Goal: Task Accomplishment & Management: Use online tool/utility

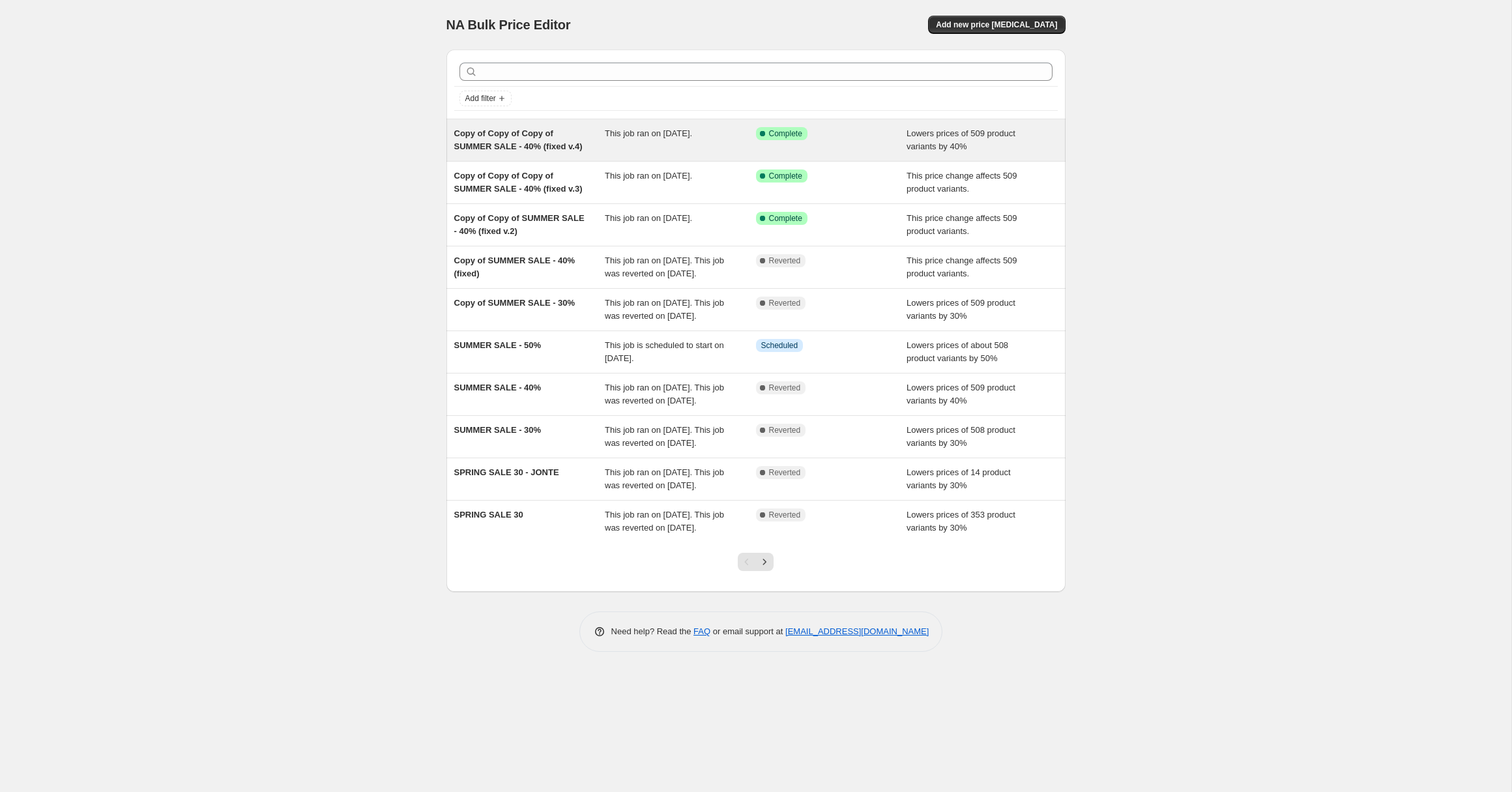
click at [564, 150] on span "Copy of Copy of Copy of SUMMER SALE - 40% (fixed v.4)" at bounding box center [518, 139] width 128 height 23
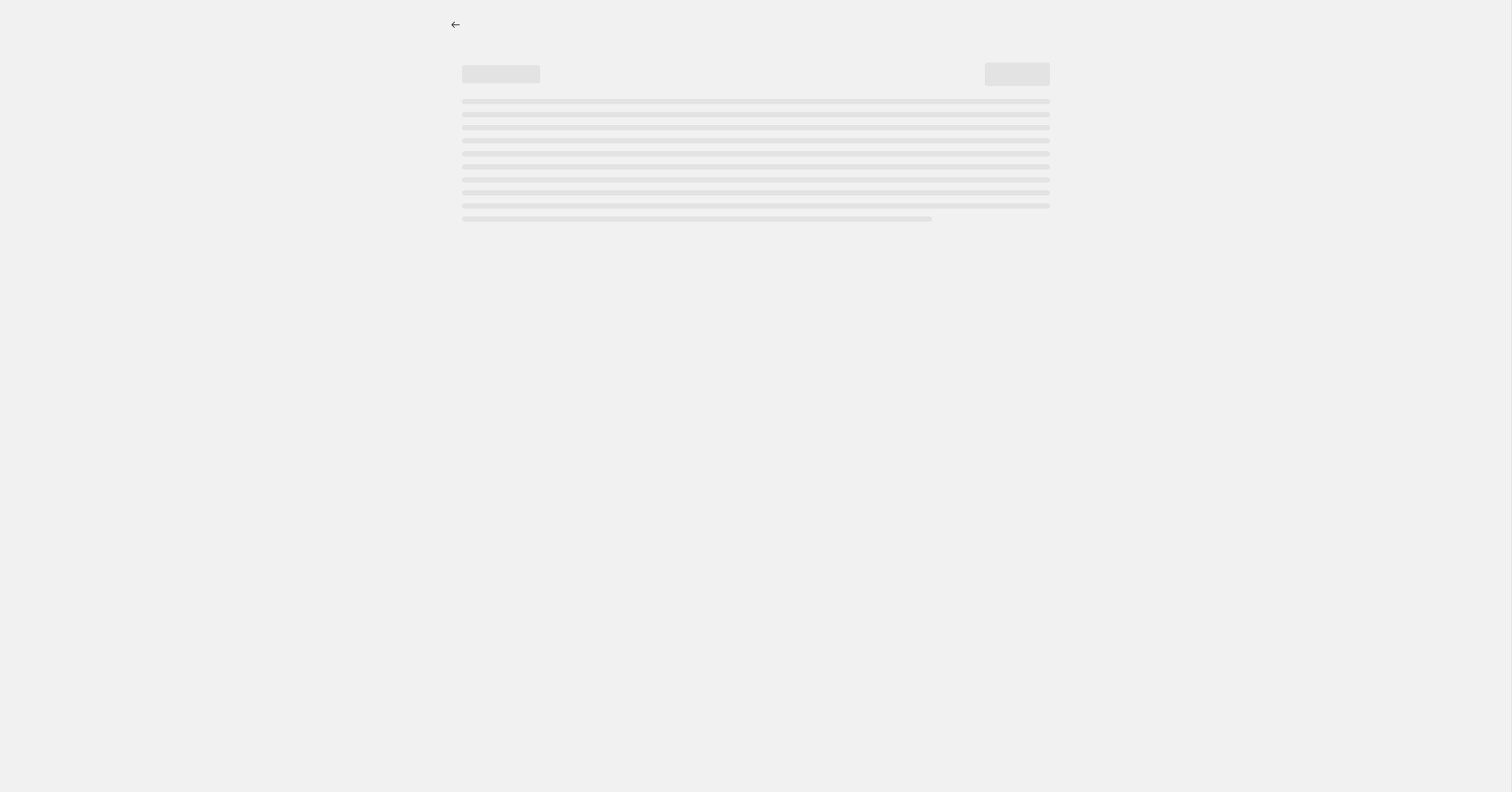
select select "percentage"
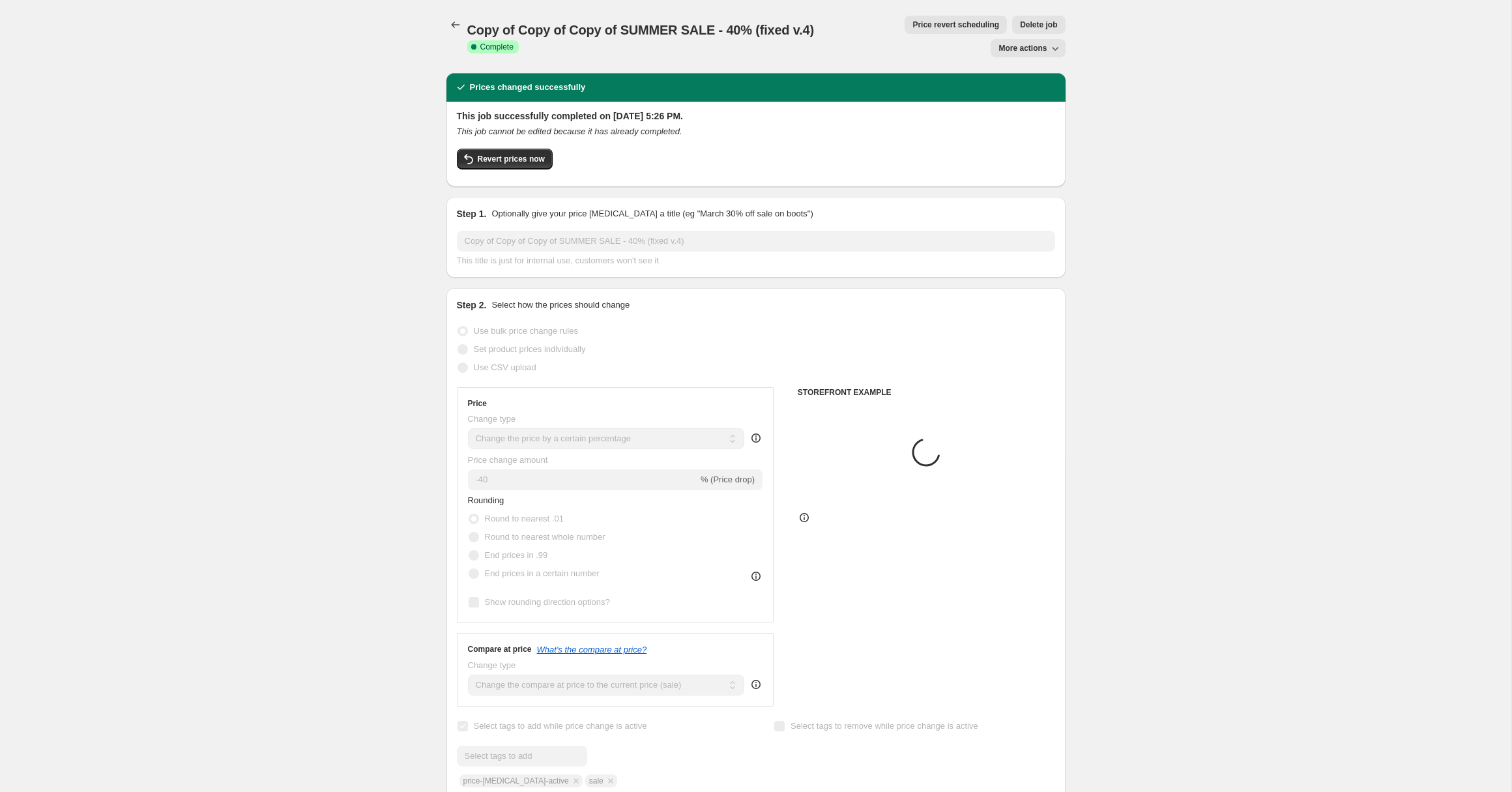
select select "collection"
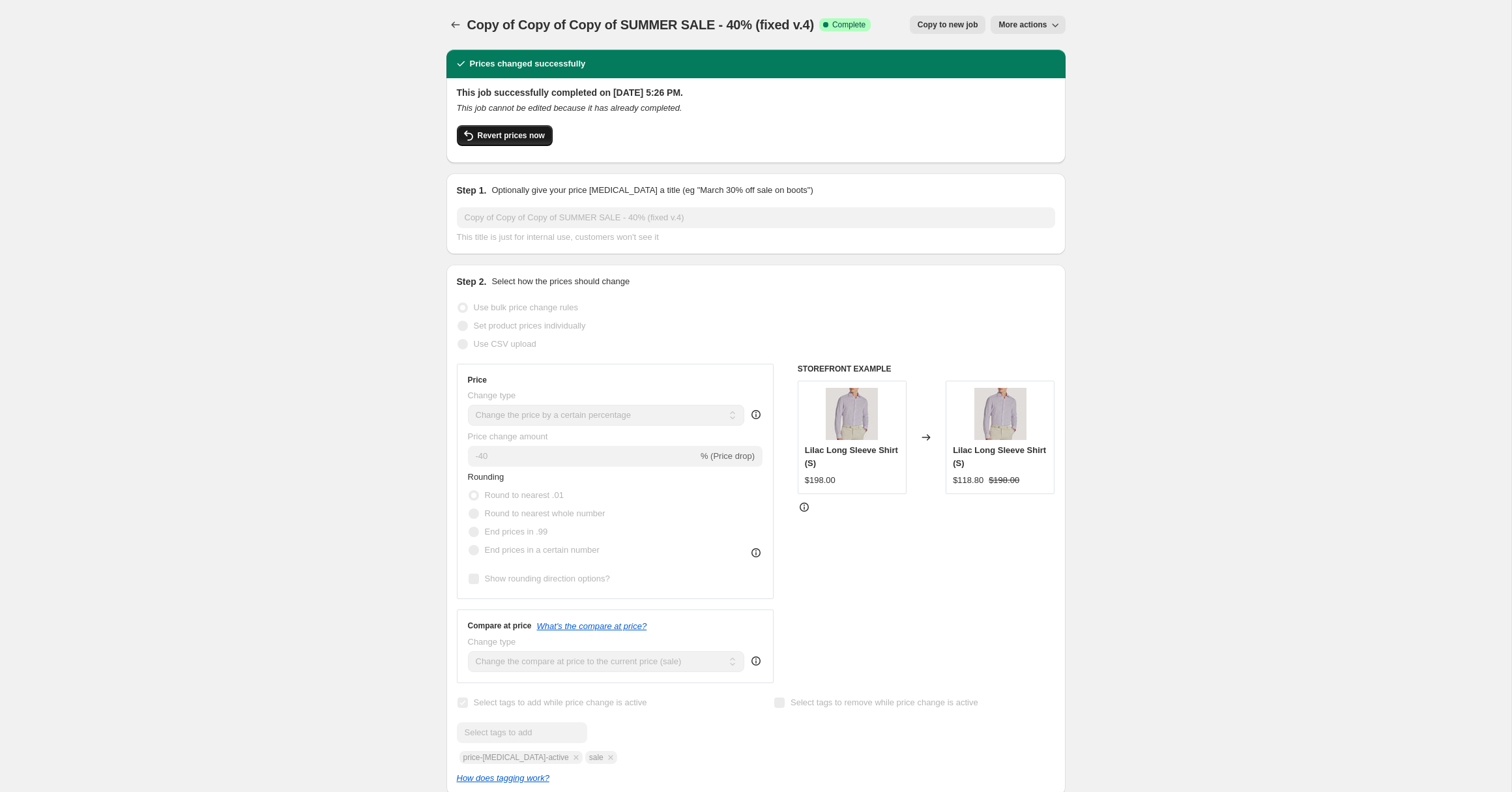
click at [521, 134] on span "Revert prices now" at bounding box center [511, 135] width 67 height 10
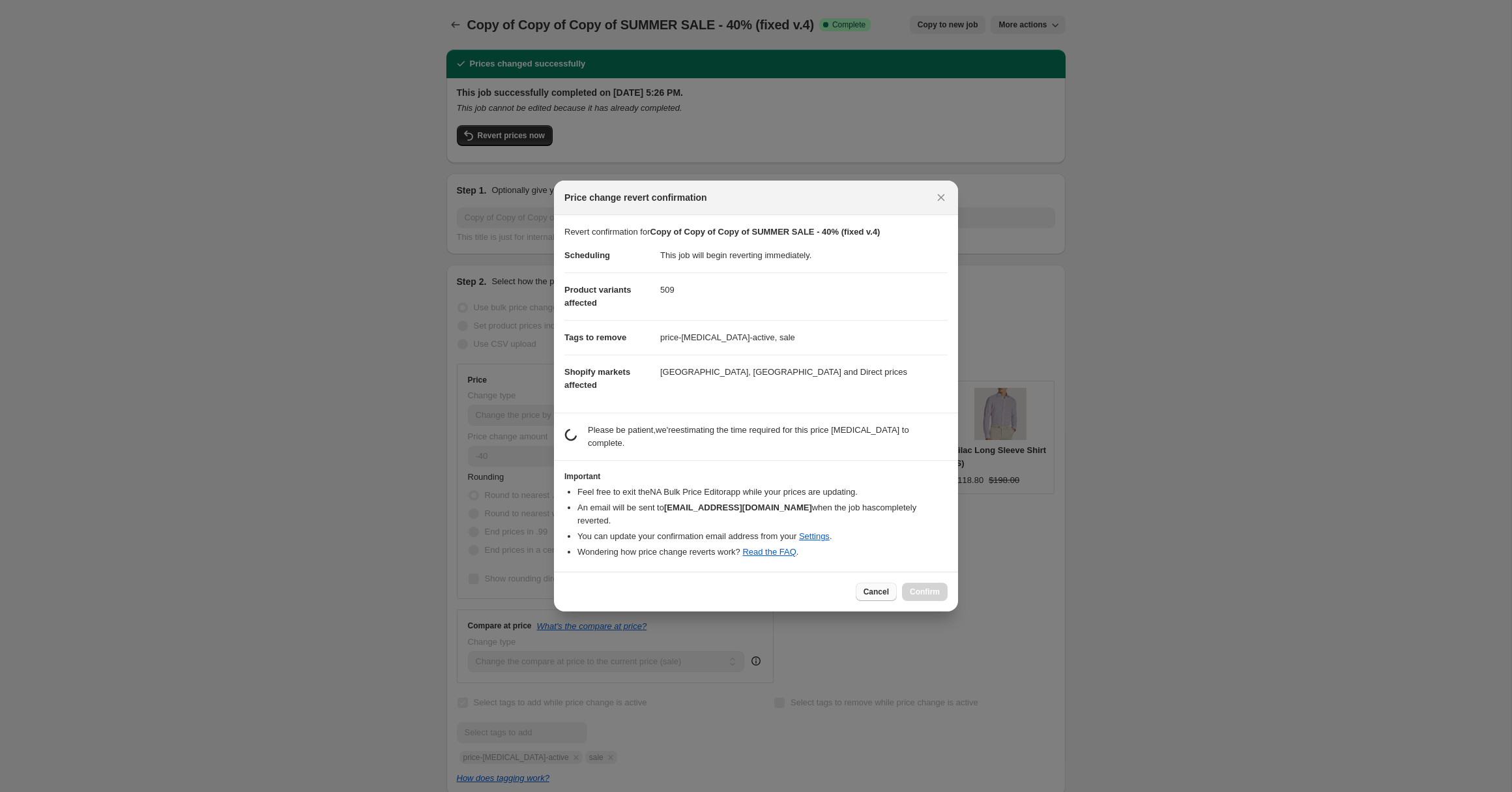
click at [877, 588] on span "Cancel" at bounding box center [876, 592] width 26 height 10
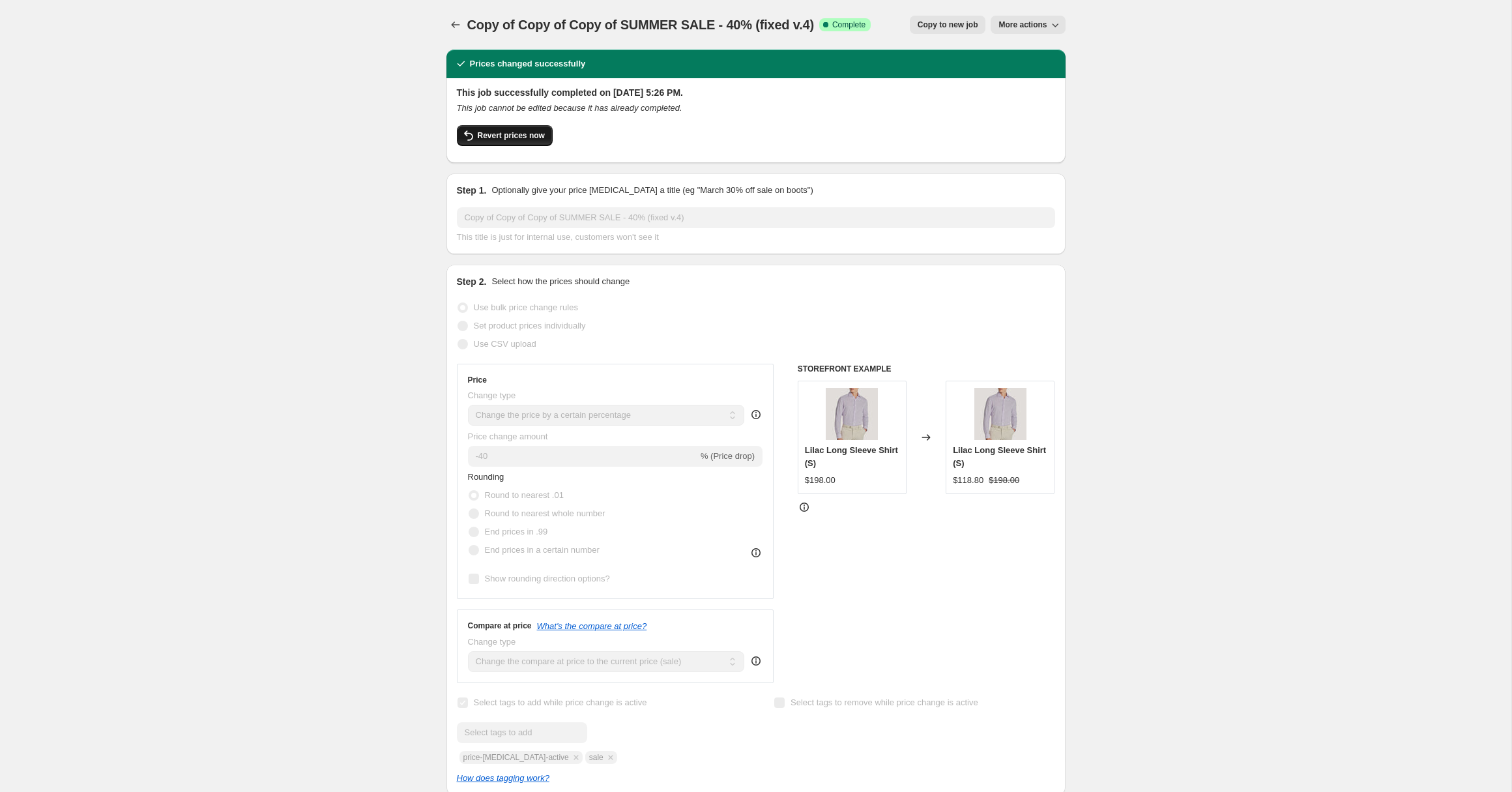
click at [529, 137] on span "Revert prices now" at bounding box center [511, 135] width 67 height 10
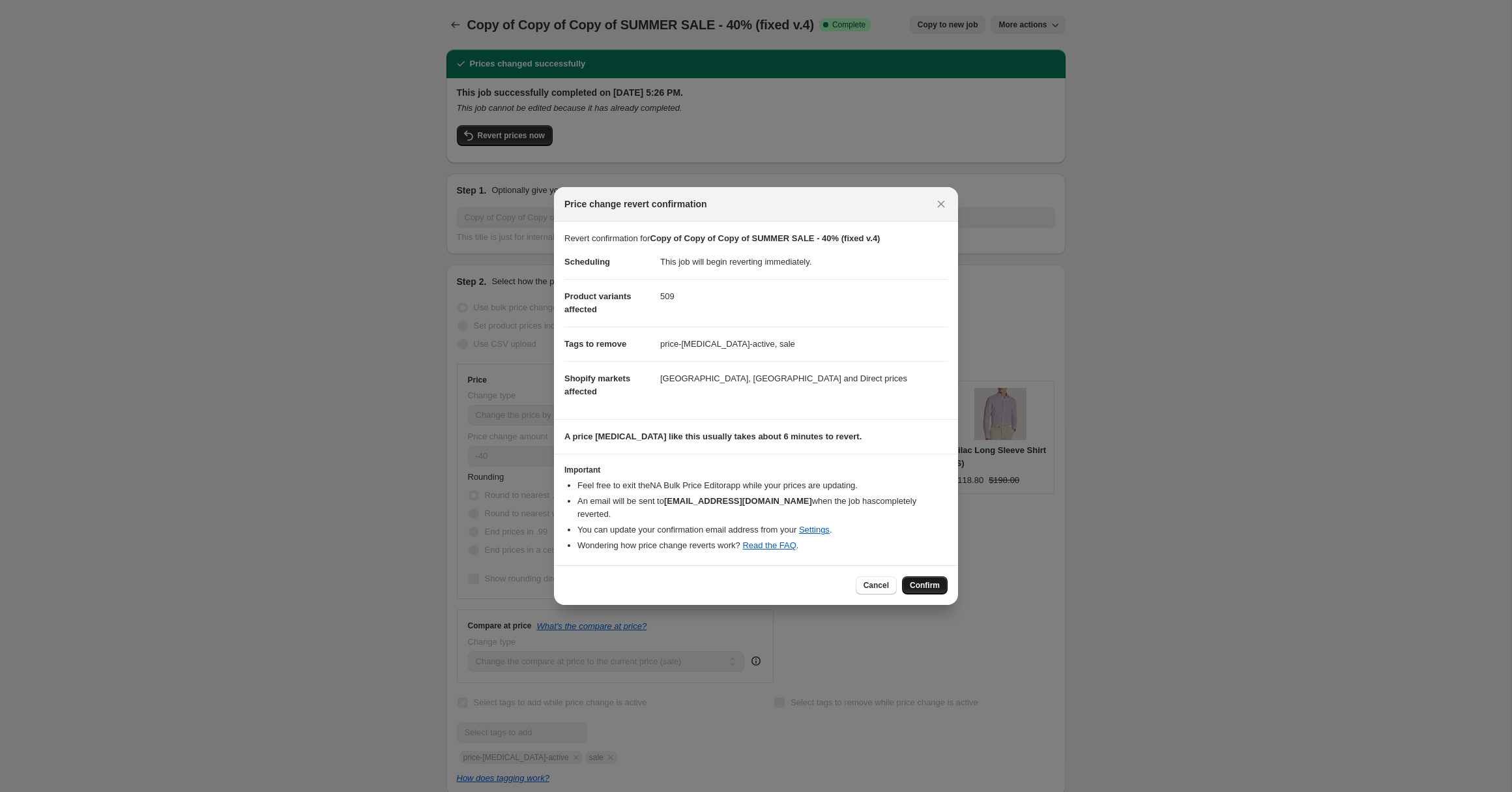
click at [937, 587] on span "Confirm" at bounding box center [925, 585] width 30 height 10
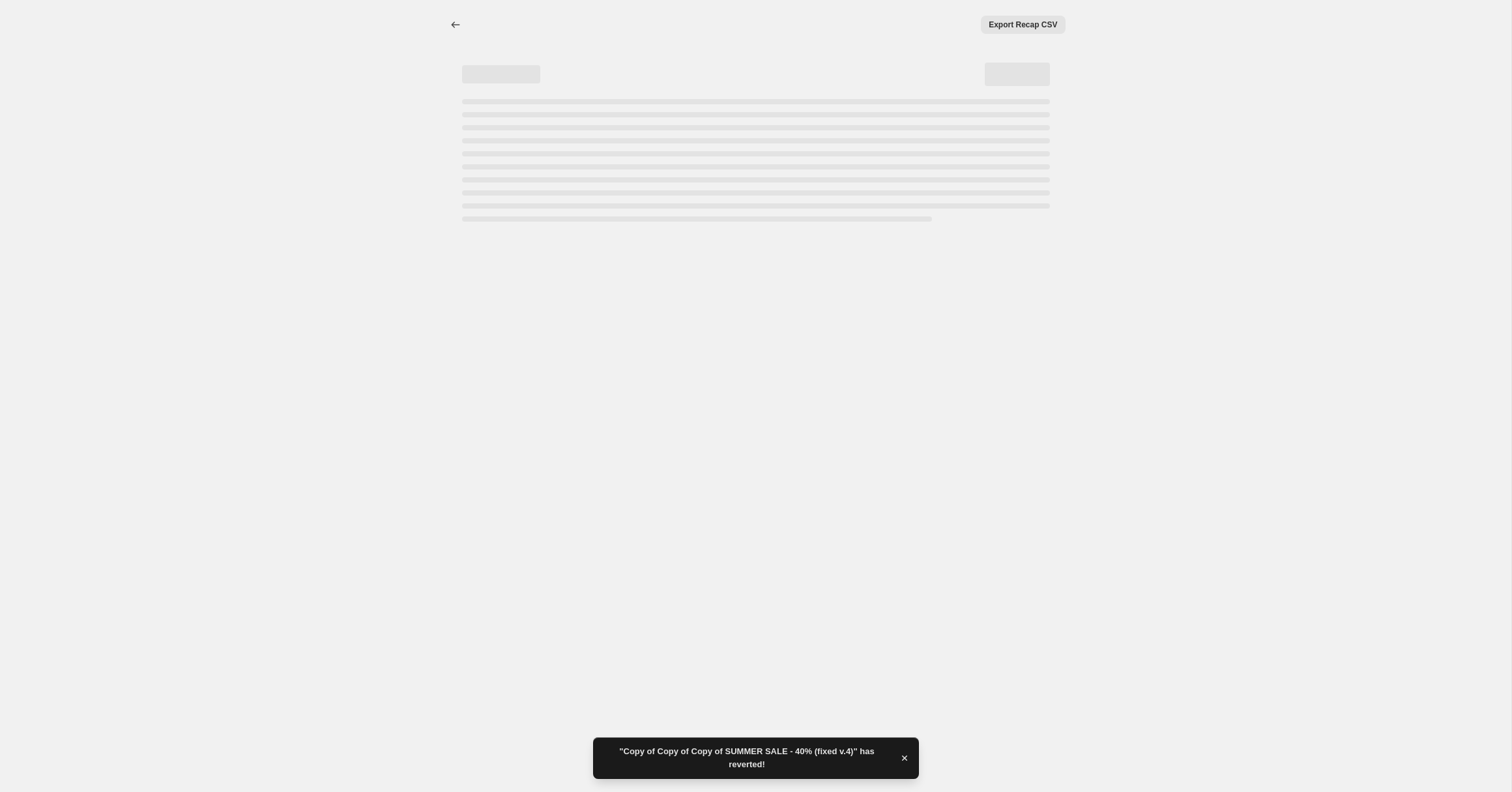
select select "percentage"
select select "collection"
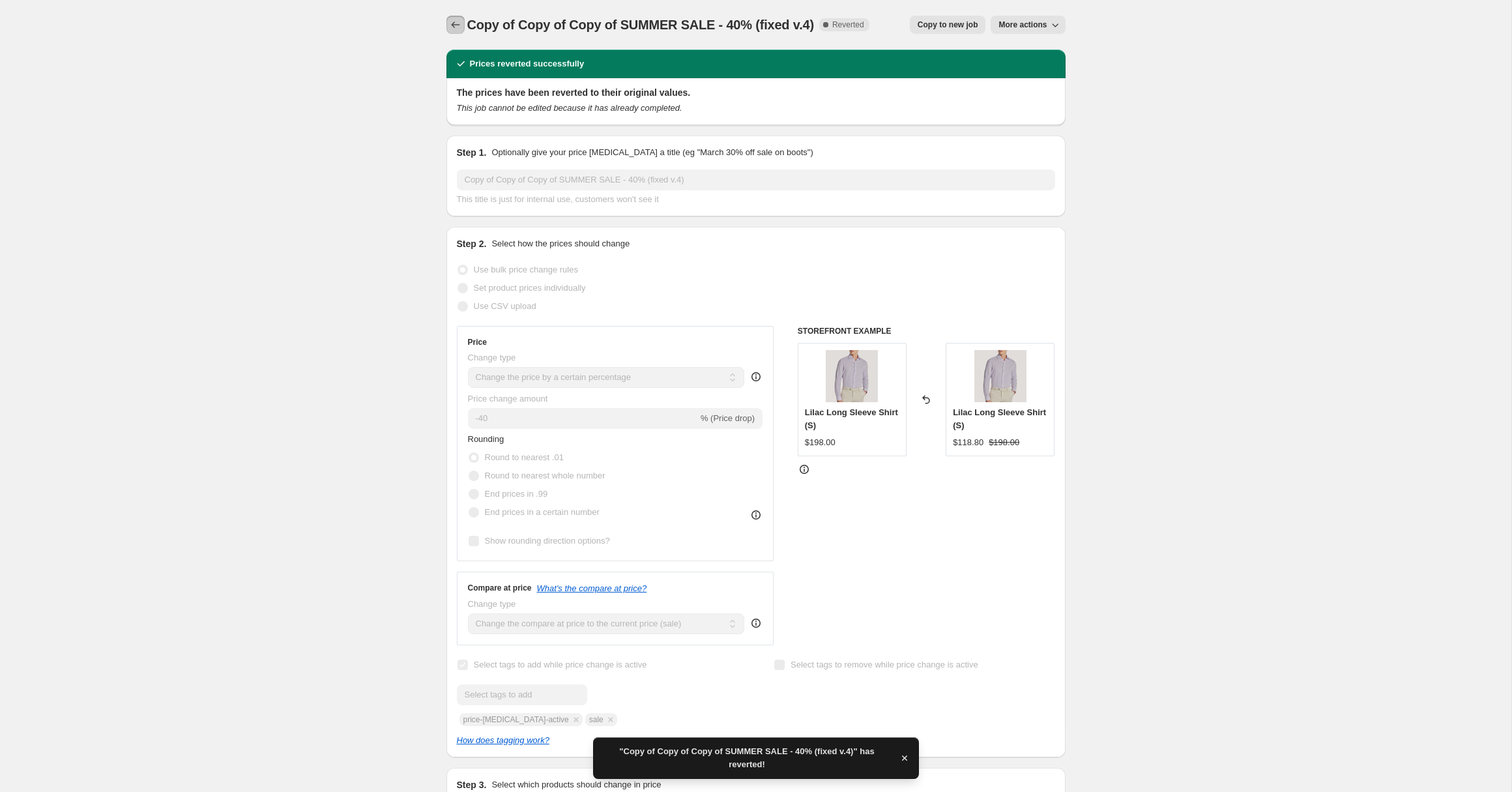
click at [459, 26] on icon "Price change jobs" at bounding box center [456, 25] width 13 height 13
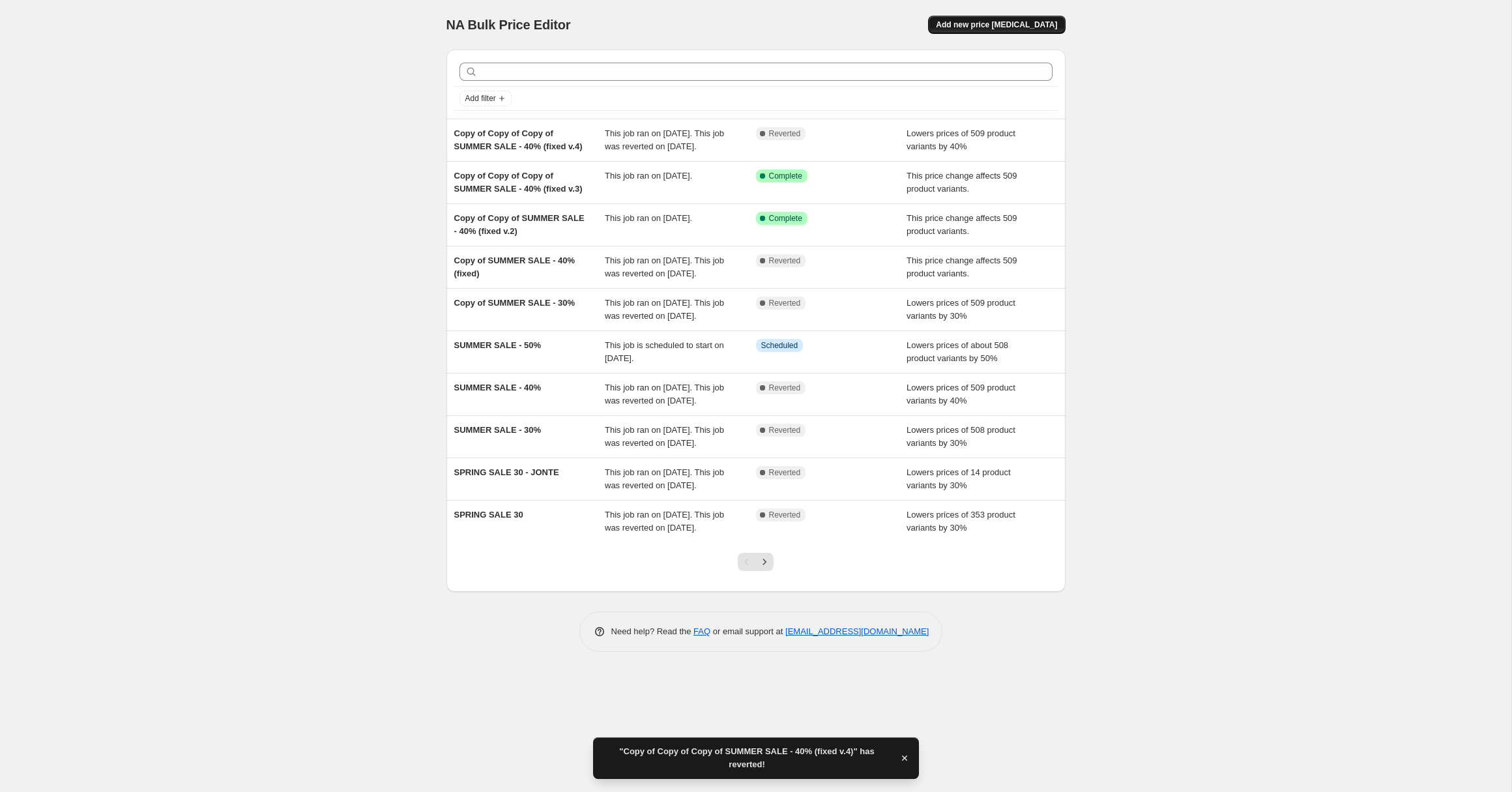
click at [1015, 24] on span "Add new price [MEDICAL_DATA]" at bounding box center [996, 25] width 121 height 10
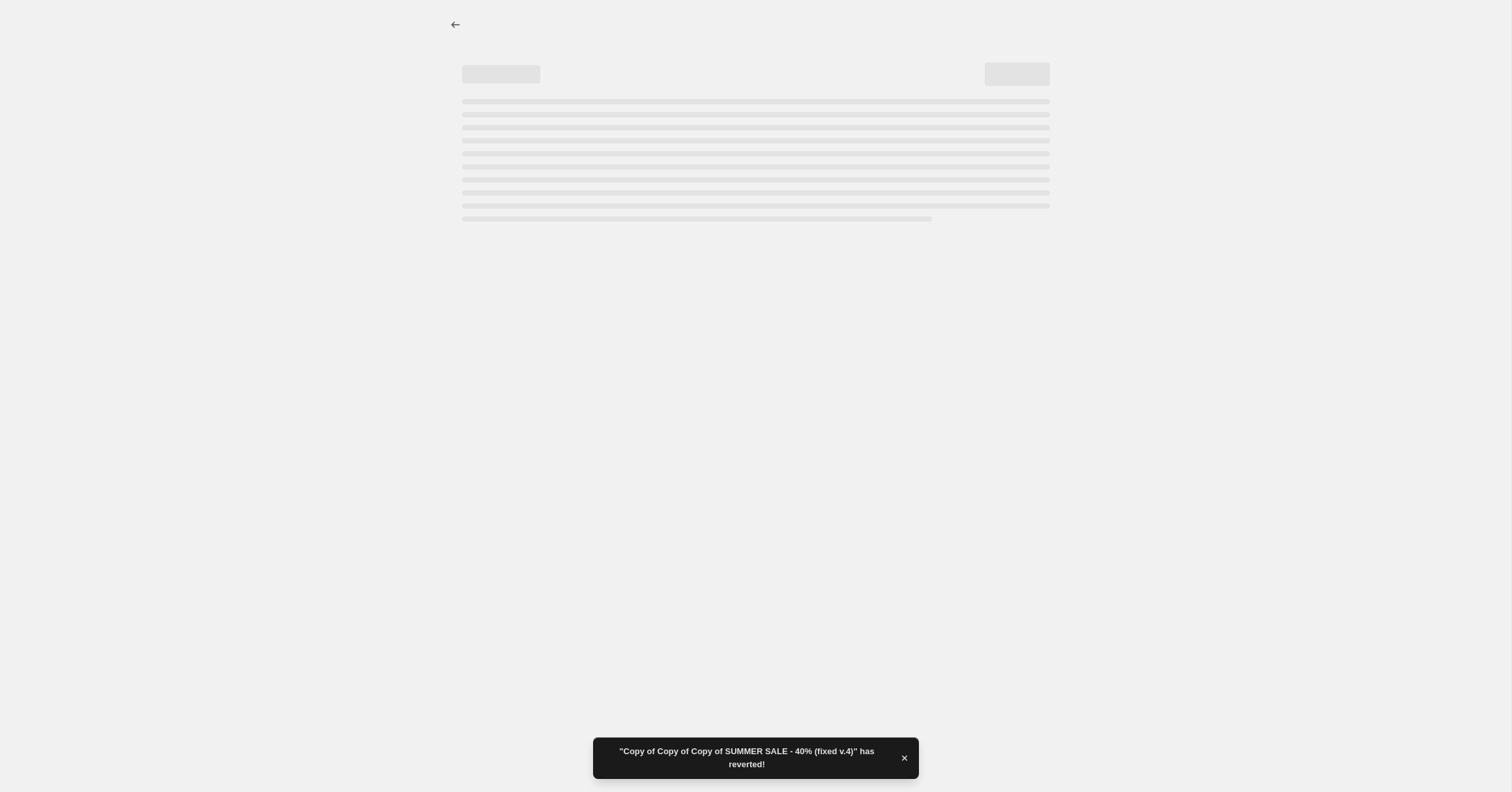
select select "percentage"
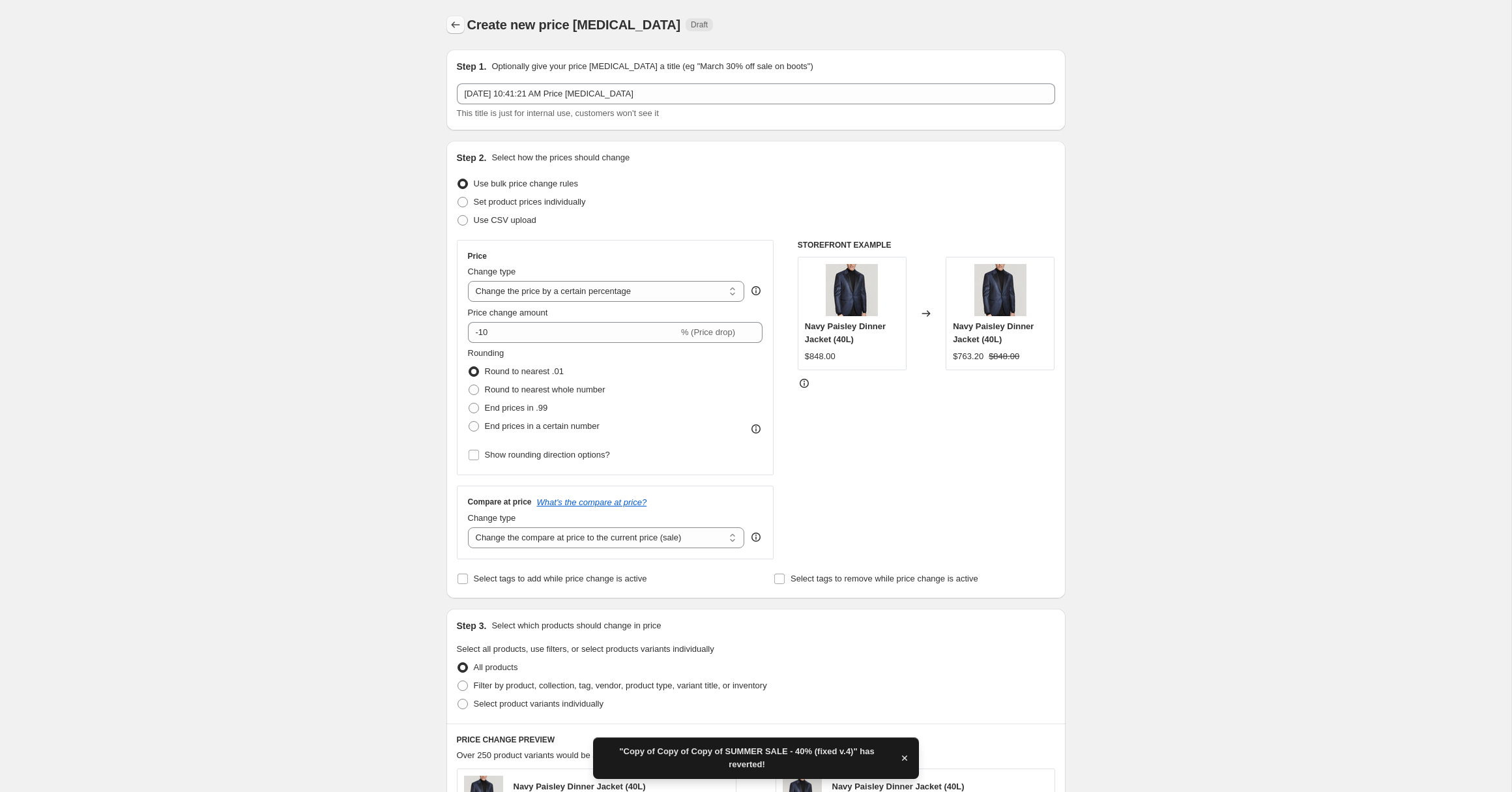
click at [454, 18] on button "Price change jobs" at bounding box center [455, 24] width 18 height 18
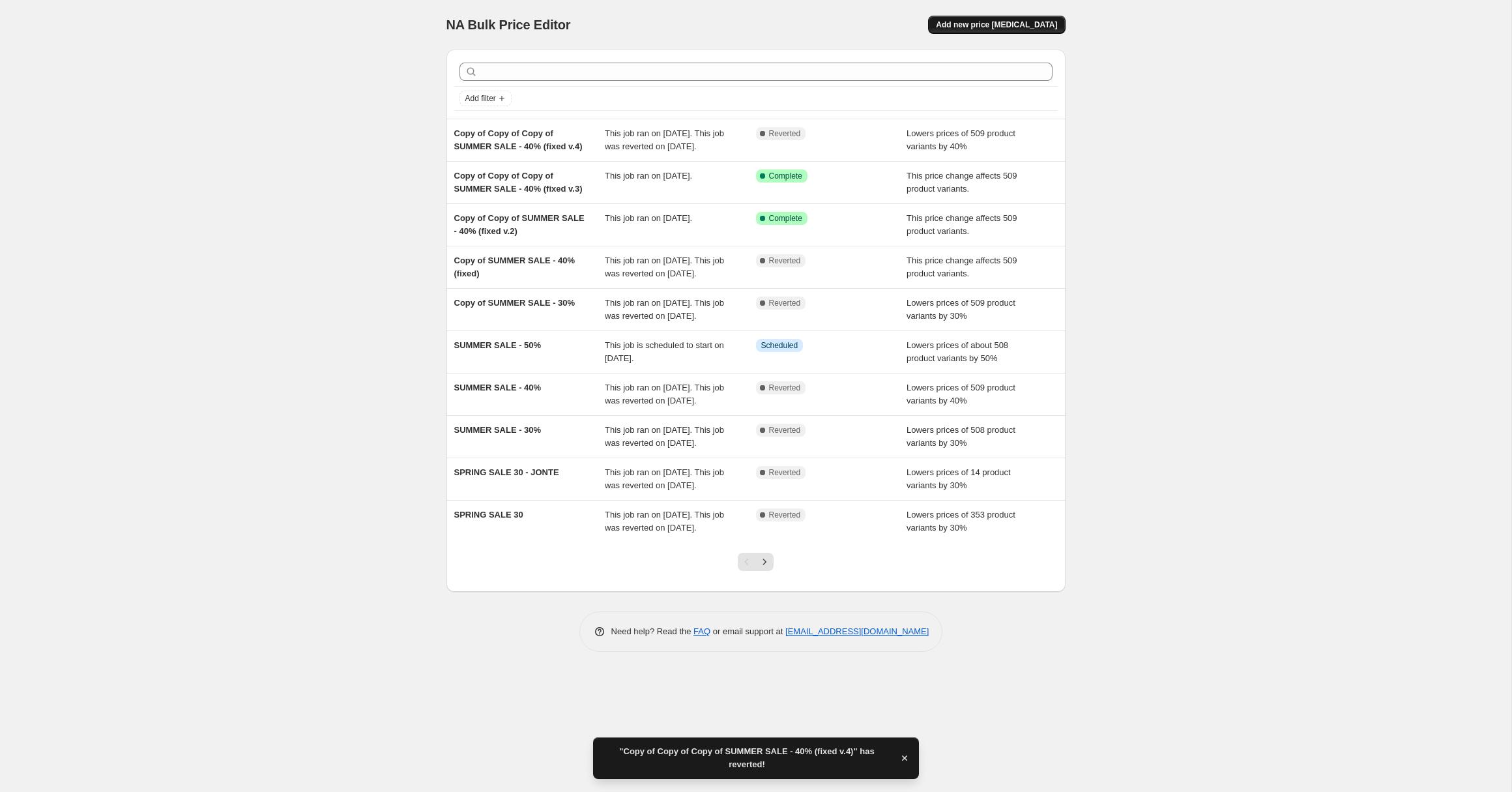
click at [1002, 23] on span "Add new price [MEDICAL_DATA]" at bounding box center [996, 25] width 121 height 10
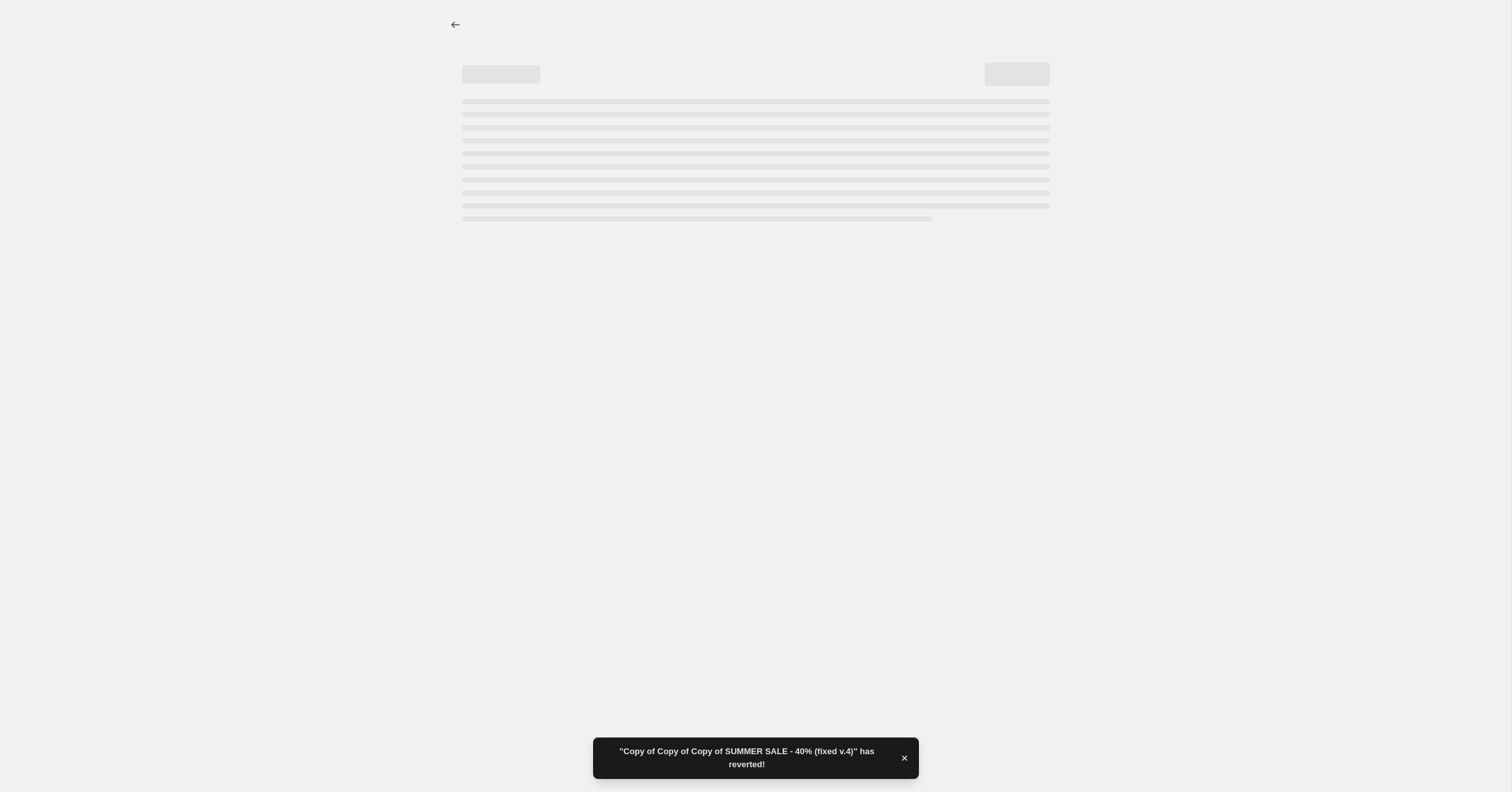
select select "percentage"
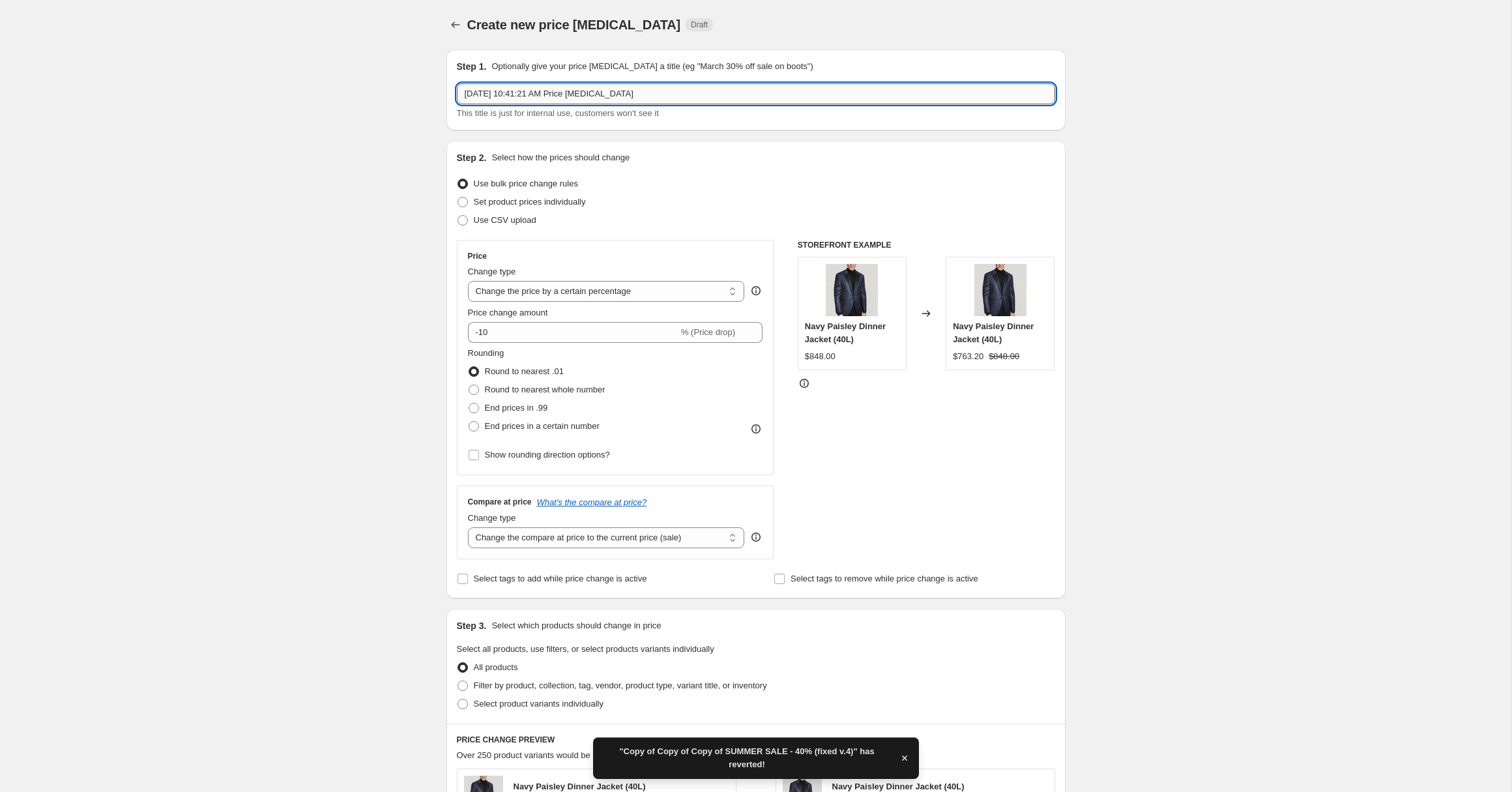
click at [680, 97] on input "[DATE] 10:41:21 AM Price [MEDICAL_DATA]" at bounding box center [756, 93] width 598 height 21
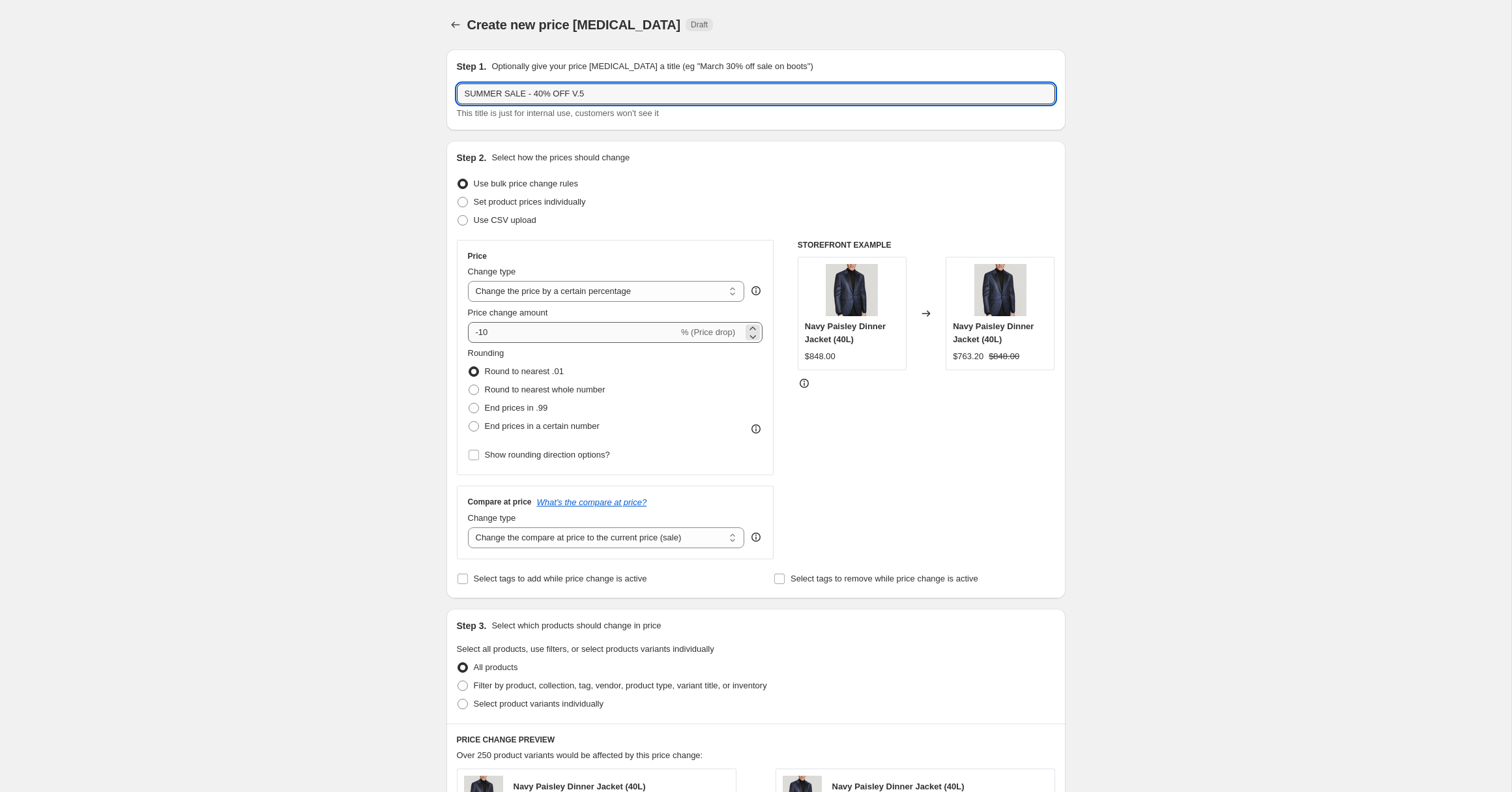
type input "SUMMER SALE - 40% OFF V.5"
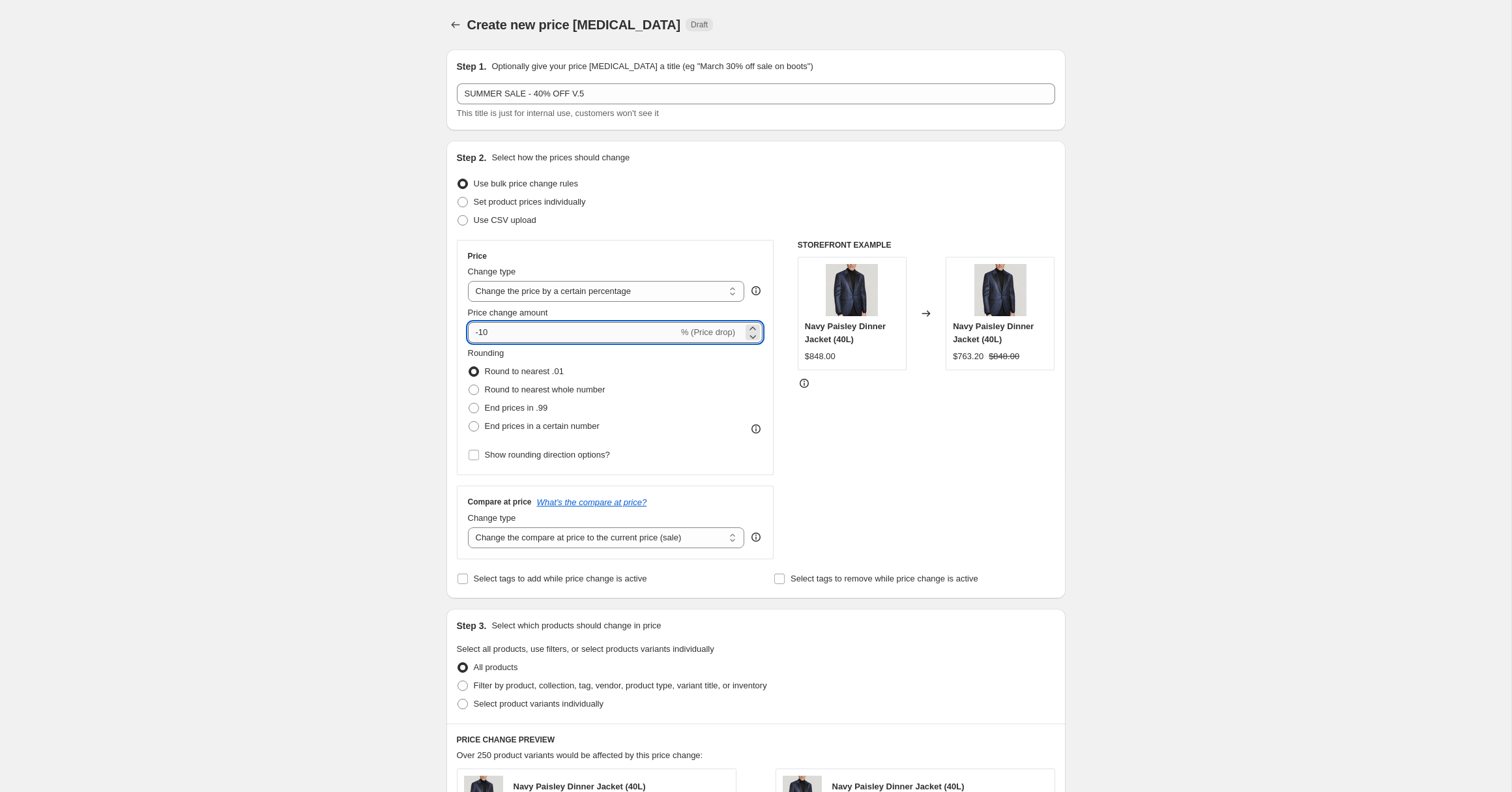
click at [539, 328] on input "-10" at bounding box center [573, 332] width 211 height 21
type input "-1"
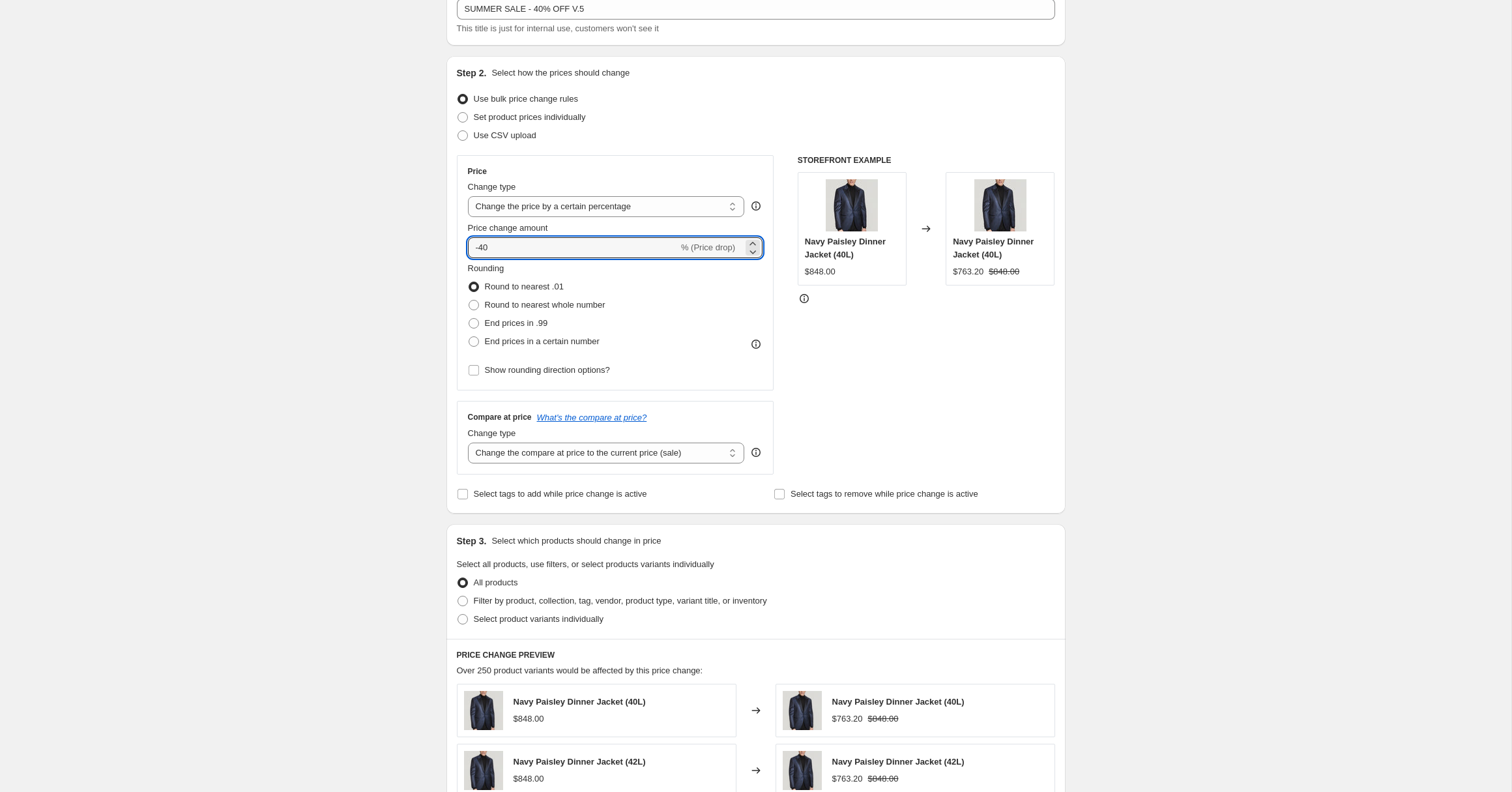
scroll to position [167, 0]
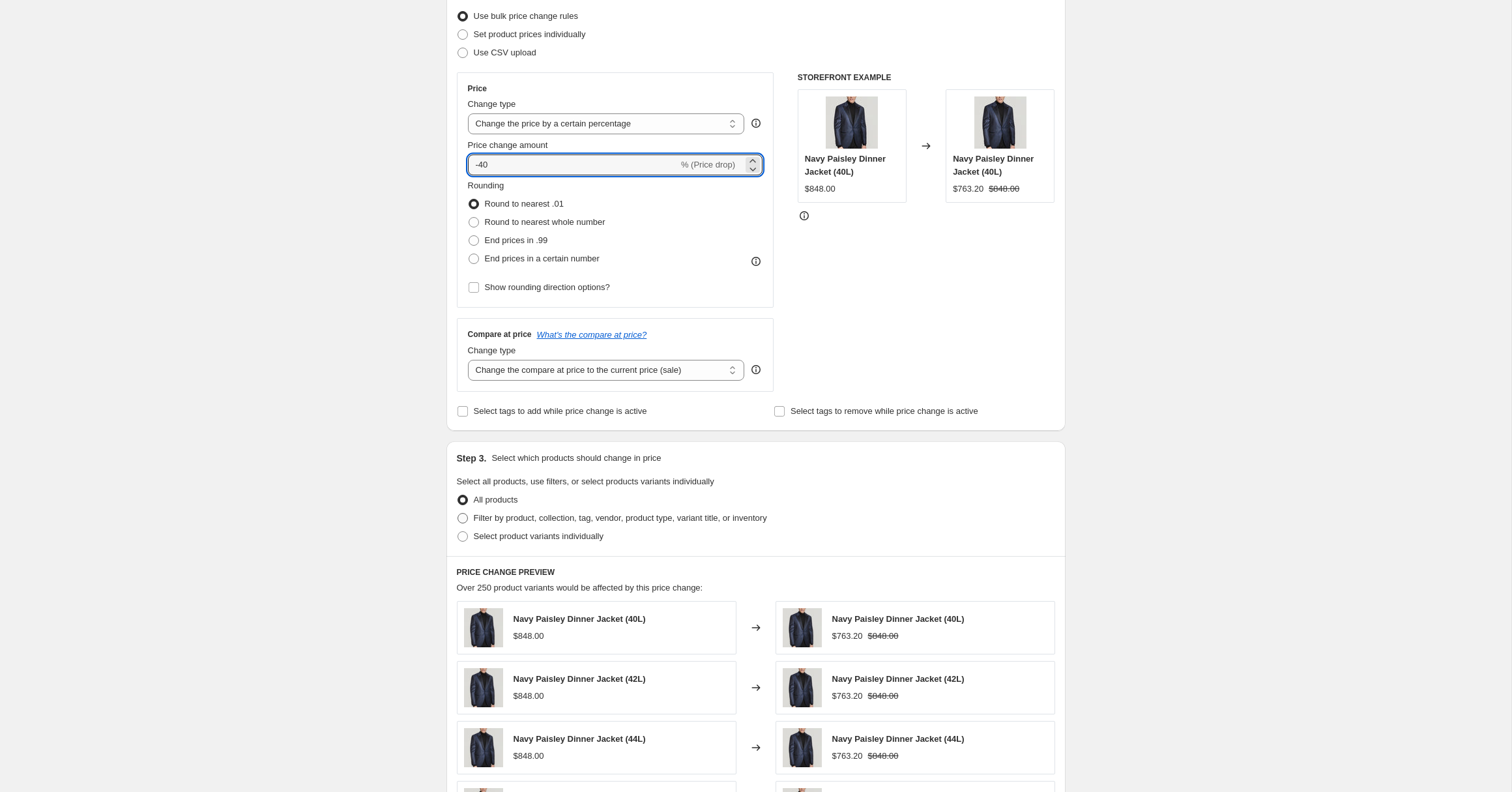
type input "-40"
click at [559, 517] on span "Filter by product, collection, tag, vendor, product type, variant title, or inv…" at bounding box center [621, 517] width 293 height 10
click at [458, 514] on input "Filter by product, collection, tag, vendor, product type, variant title, or inv…" at bounding box center [457, 513] width 1 height 1
radio input "true"
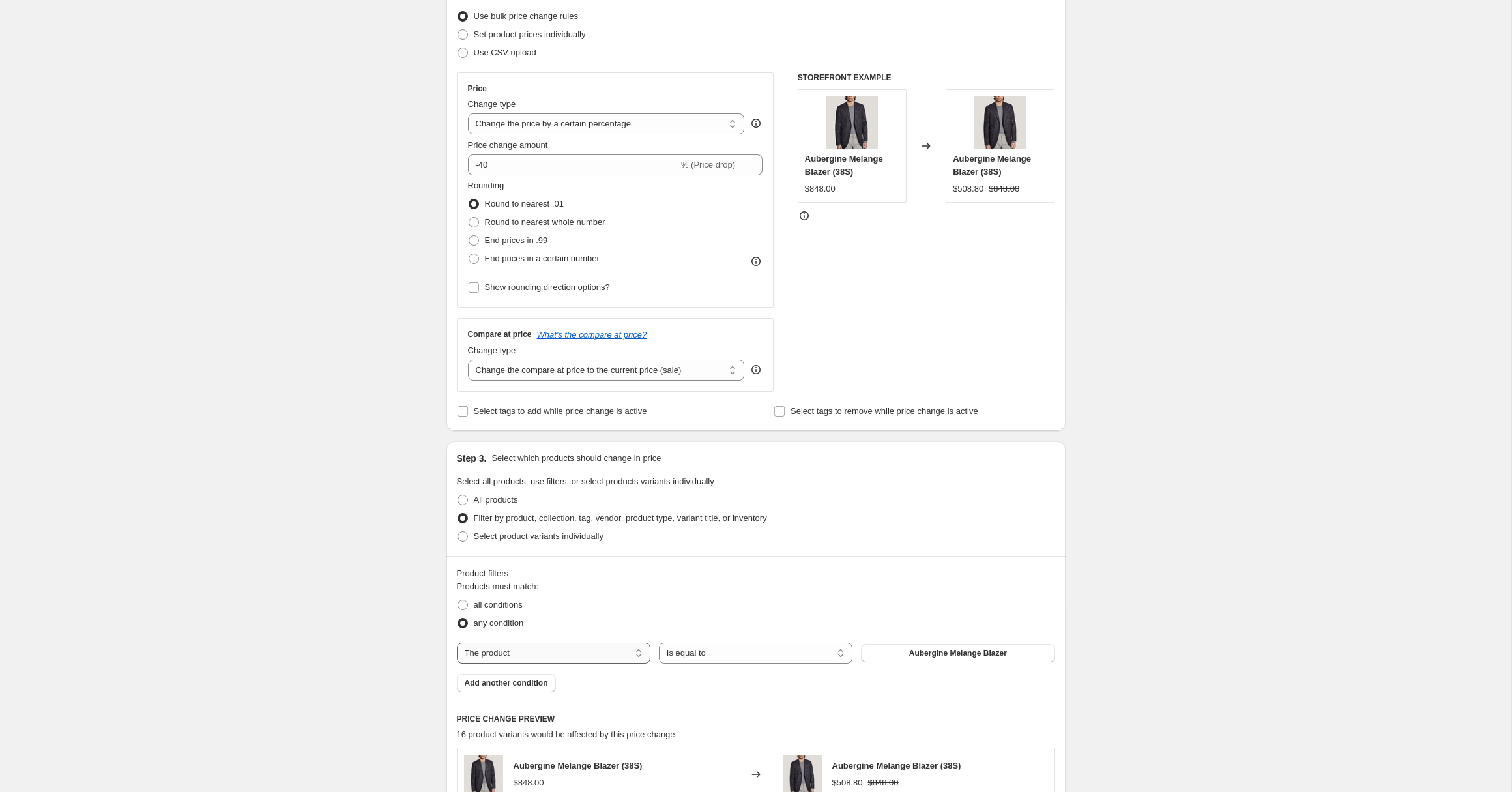
click at [579, 644] on select "The product The product's collection The product's tag The product's vendor The…" at bounding box center [554, 653] width 194 height 21
select select "collection"
click at [981, 654] on span "[DATE][DATE] Sale" at bounding box center [958, 653] width 71 height 10
click at [563, 373] on select "Change the compare at price to the current price (sale) Change the compare at p…" at bounding box center [607, 370] width 277 height 21
click at [633, 411] on span "Select tags to add while price change is active" at bounding box center [560, 410] width 173 height 10
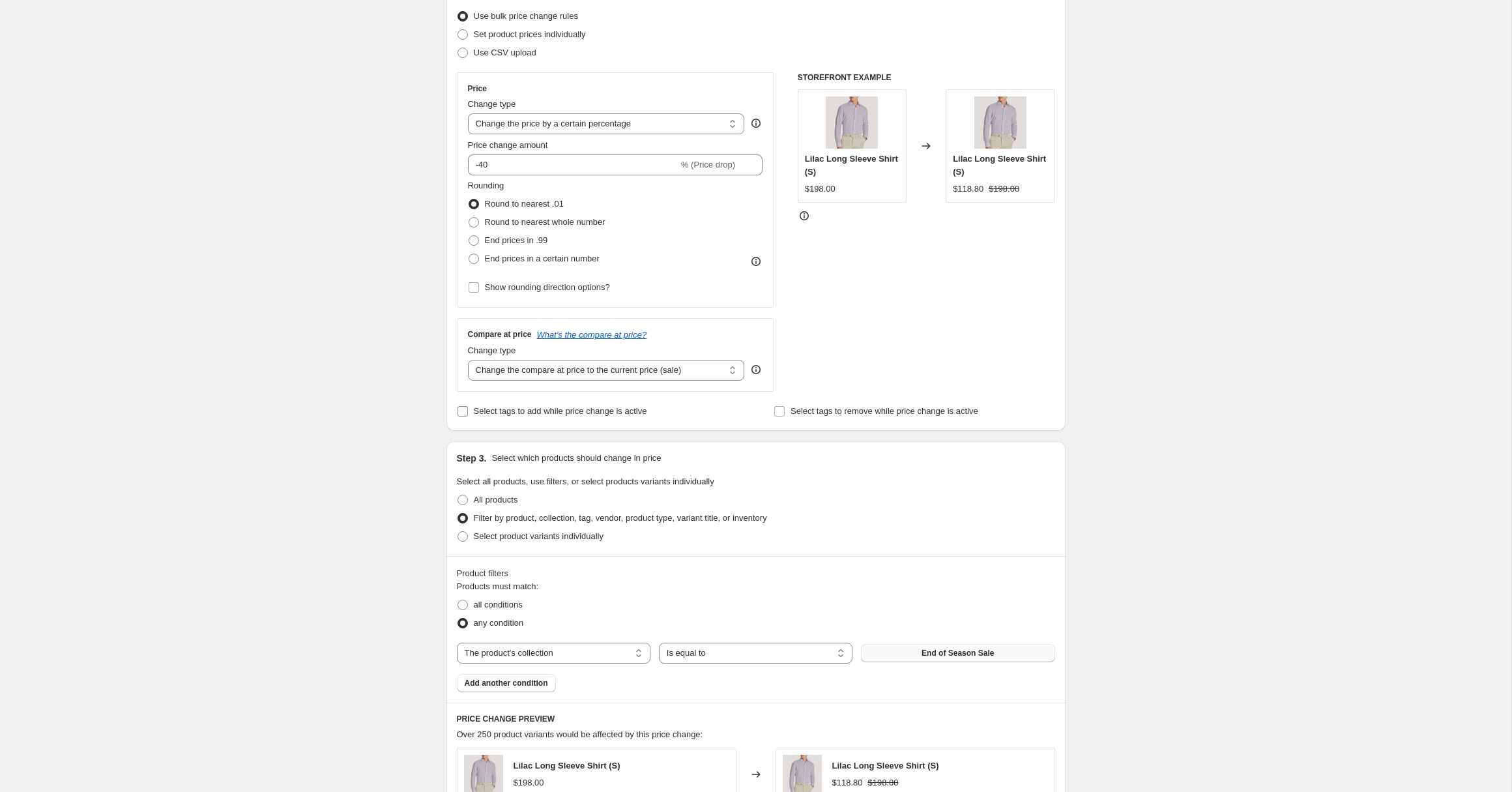
click at [468, 411] on input "Select tags to add while price change is active" at bounding box center [462, 411] width 10 height 10
checkbox input "true"
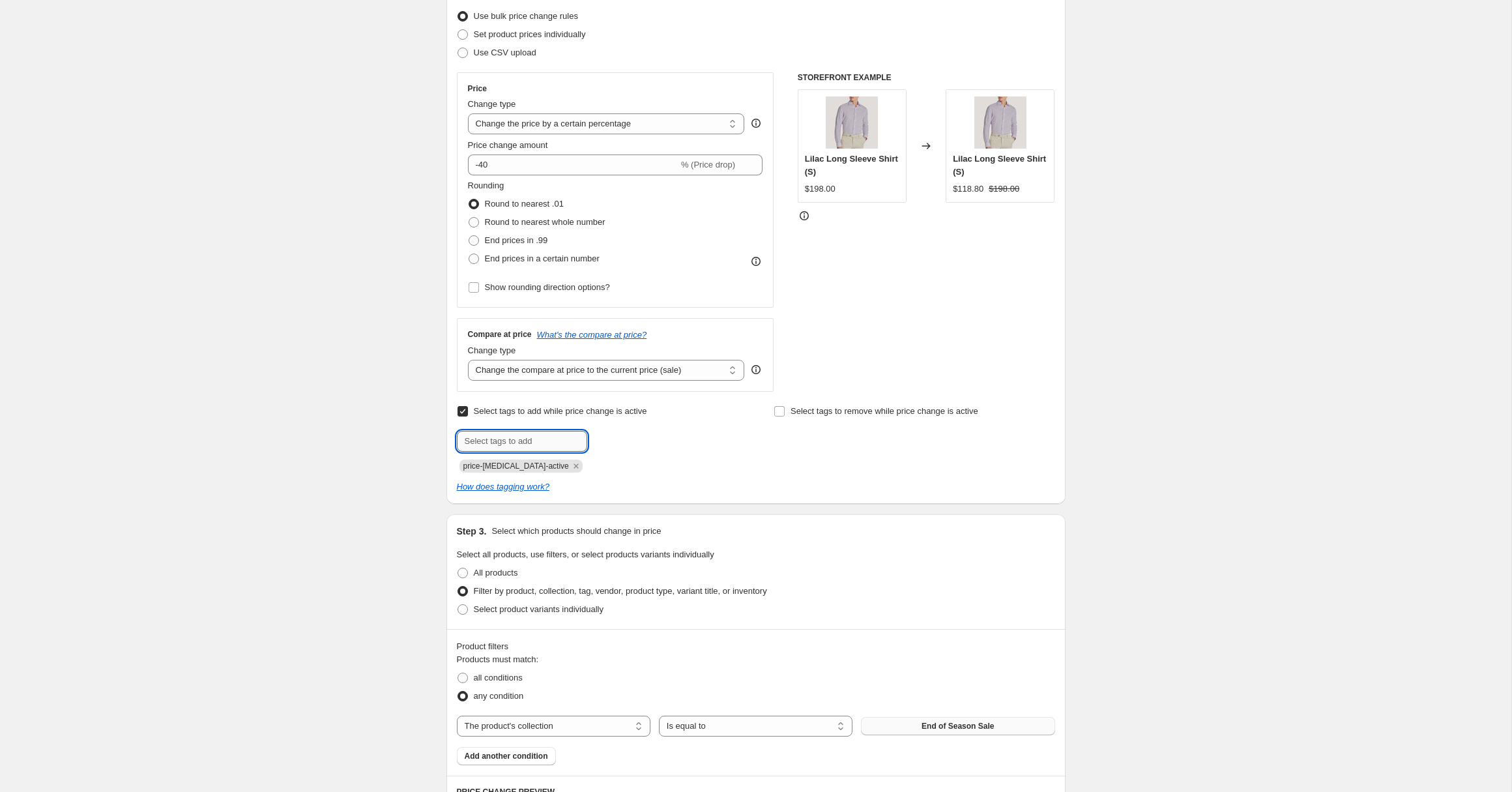
click at [535, 448] on input "text" at bounding box center [522, 441] width 130 height 21
type input "sale"
click at [1329, 501] on div "Create new price [MEDICAL_DATA]. This page is ready Create new price [MEDICAL_D…" at bounding box center [755, 630] width 1511 height 1595
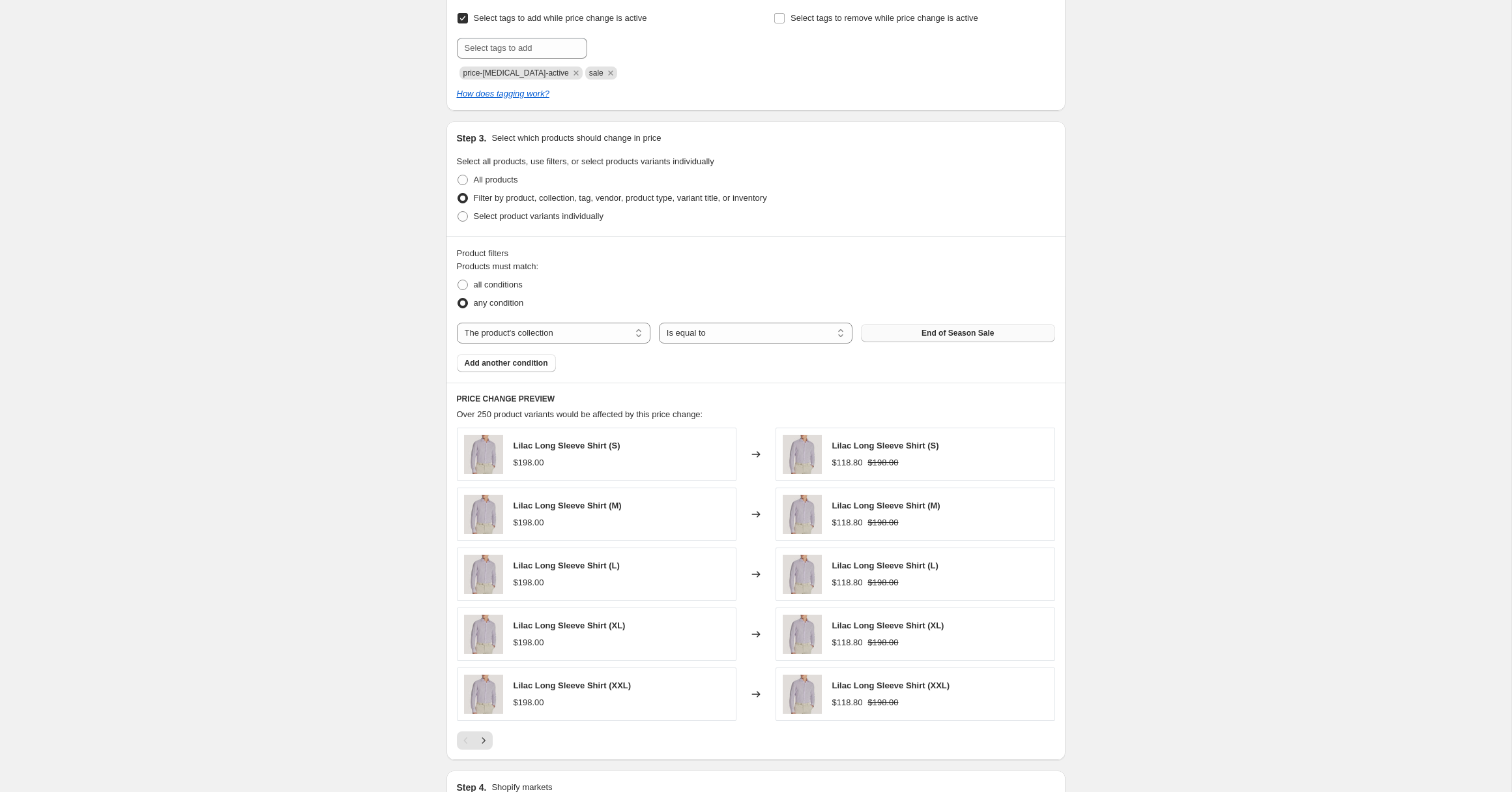
scroll to position [803, 0]
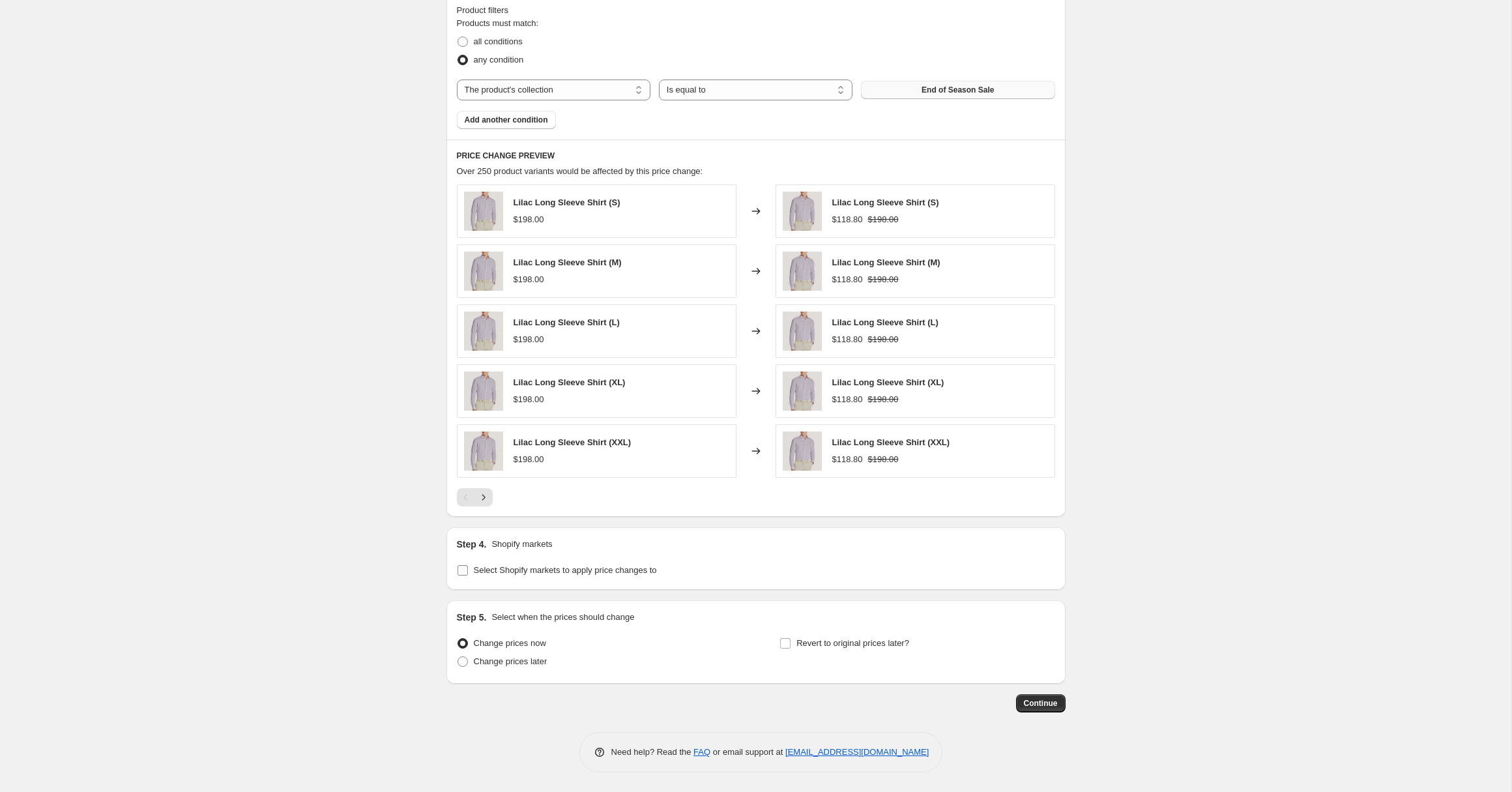
click at [535, 570] on span "Select Shopify markets to apply price changes to" at bounding box center [565, 569] width 183 height 10
click at [468, 570] on input "Select Shopify markets to apply price changes to" at bounding box center [462, 570] width 10 height 10
checkbox input "true"
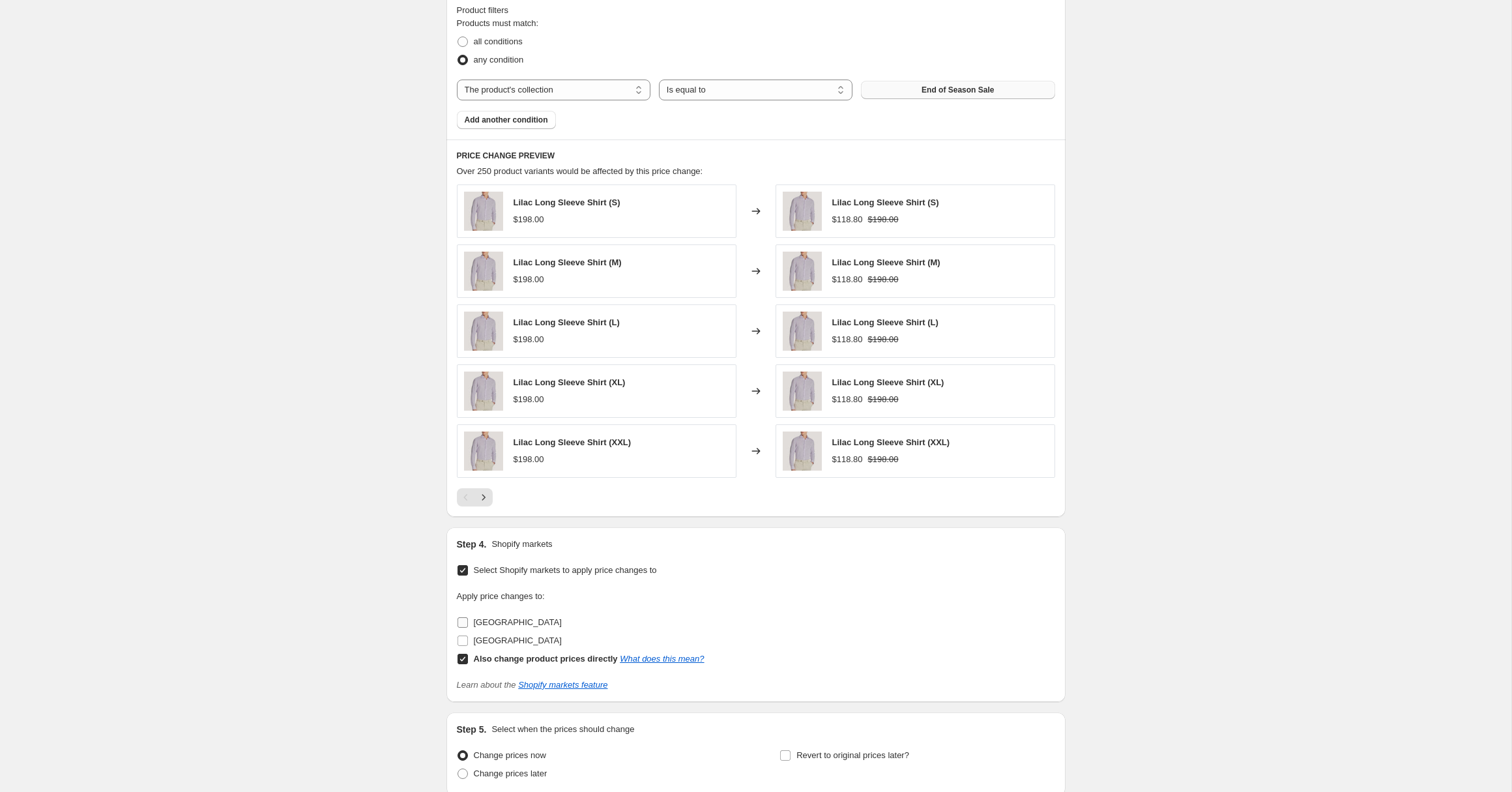
drag, startPoint x: 491, startPoint y: 622, endPoint x: 502, endPoint y: 634, distance: 16.3
click at [492, 623] on span "[GEOGRAPHIC_DATA]" at bounding box center [518, 621] width 88 height 10
click at [468, 623] on input "[GEOGRAPHIC_DATA]" at bounding box center [462, 622] width 10 height 10
checkbox input "true"
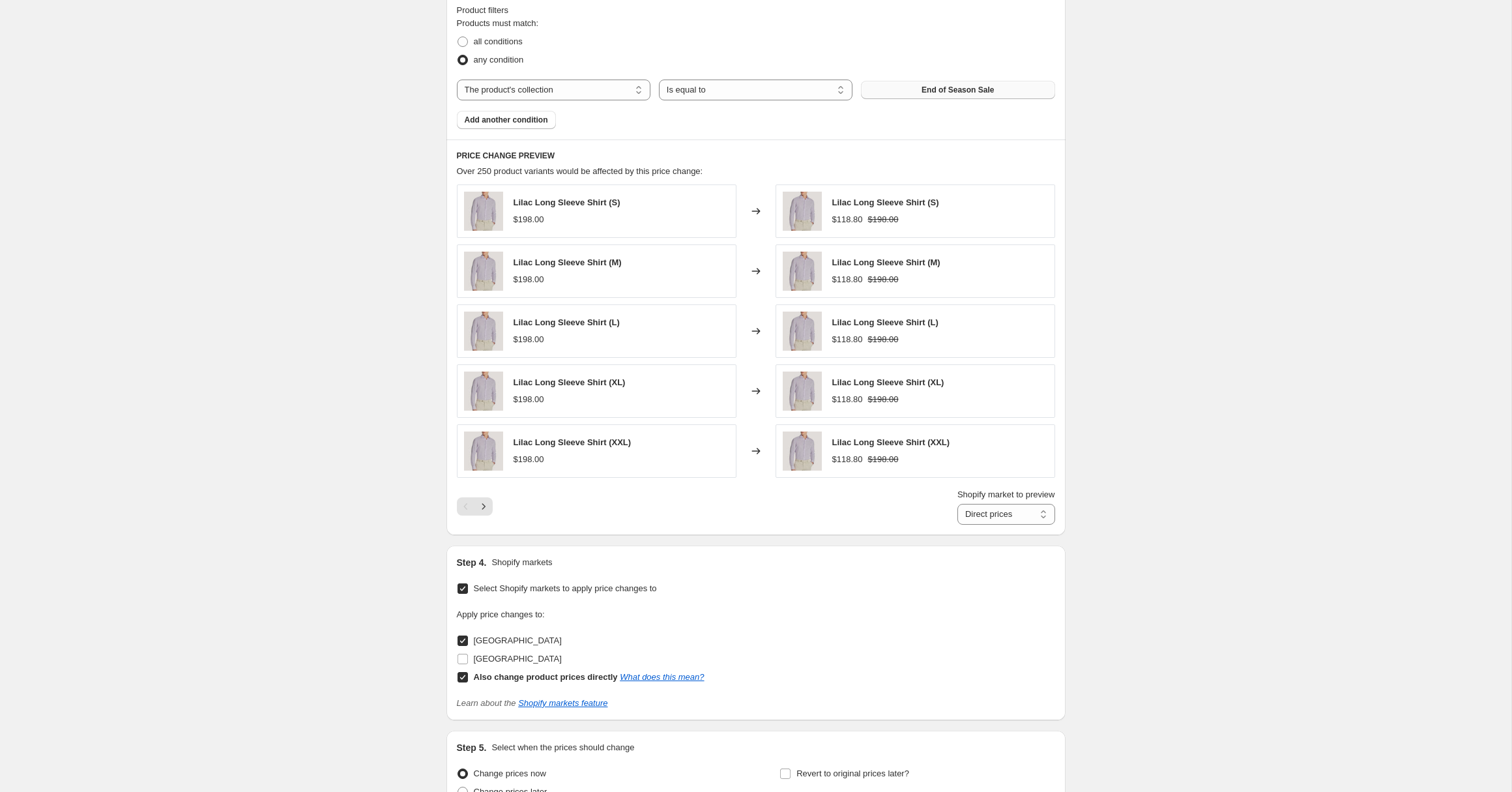
click at [504, 637] on div "[GEOGRAPHIC_DATA]" at bounding box center [581, 640] width 247 height 18
click at [501, 655] on span "[GEOGRAPHIC_DATA]" at bounding box center [518, 658] width 88 height 10
click at [468, 655] on input "[GEOGRAPHIC_DATA]" at bounding box center [462, 659] width 10 height 10
checkbox input "true"
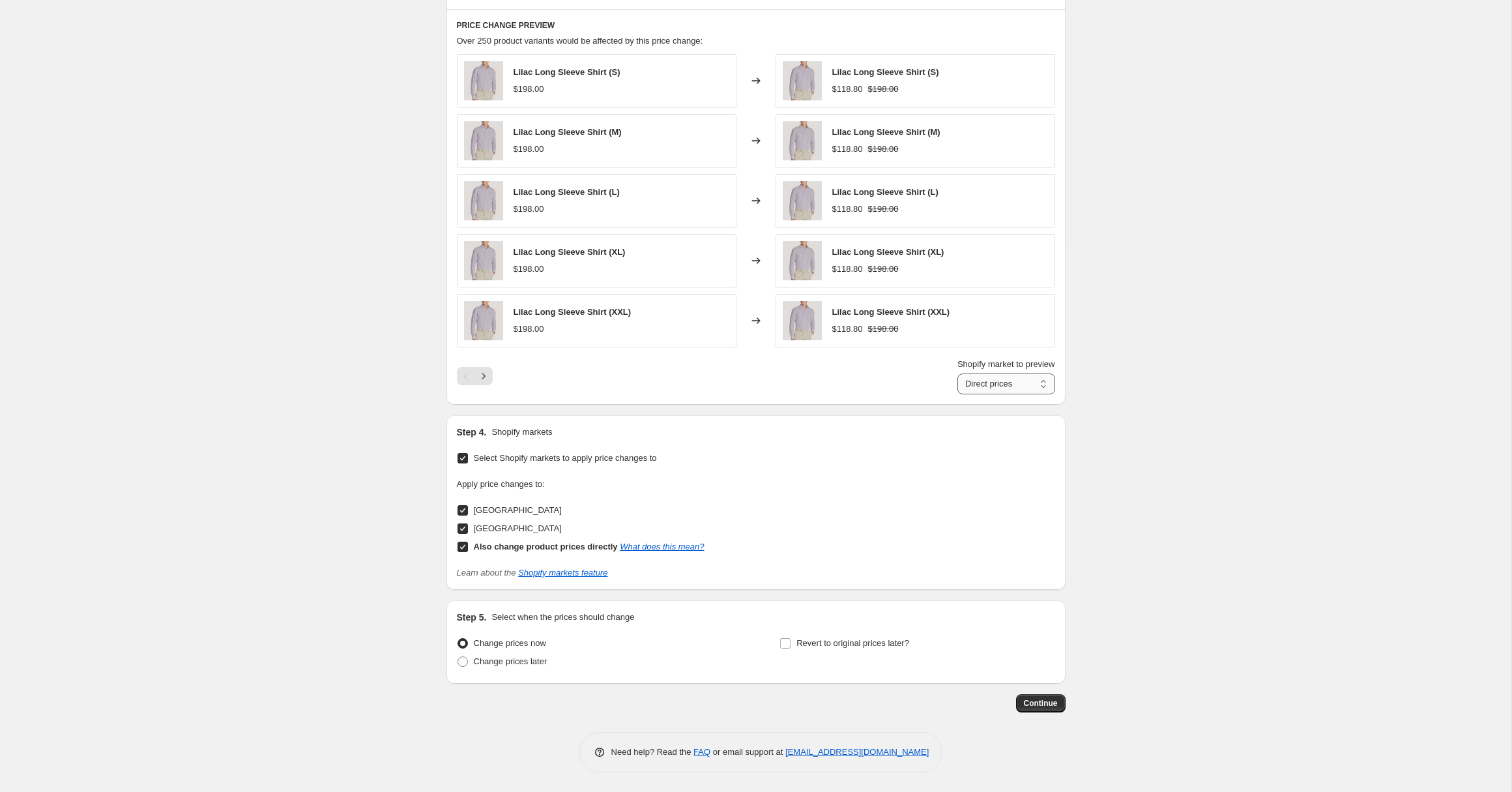
click at [1006, 378] on select "Direct prices [GEOGRAPHIC_DATA] [GEOGRAPHIC_DATA]" at bounding box center [1006, 383] width 98 height 21
click at [863, 646] on span "Revert to original prices later?" at bounding box center [852, 643] width 113 height 10
click at [791, 646] on input "Revert to original prices later?" at bounding box center [785, 643] width 10 height 10
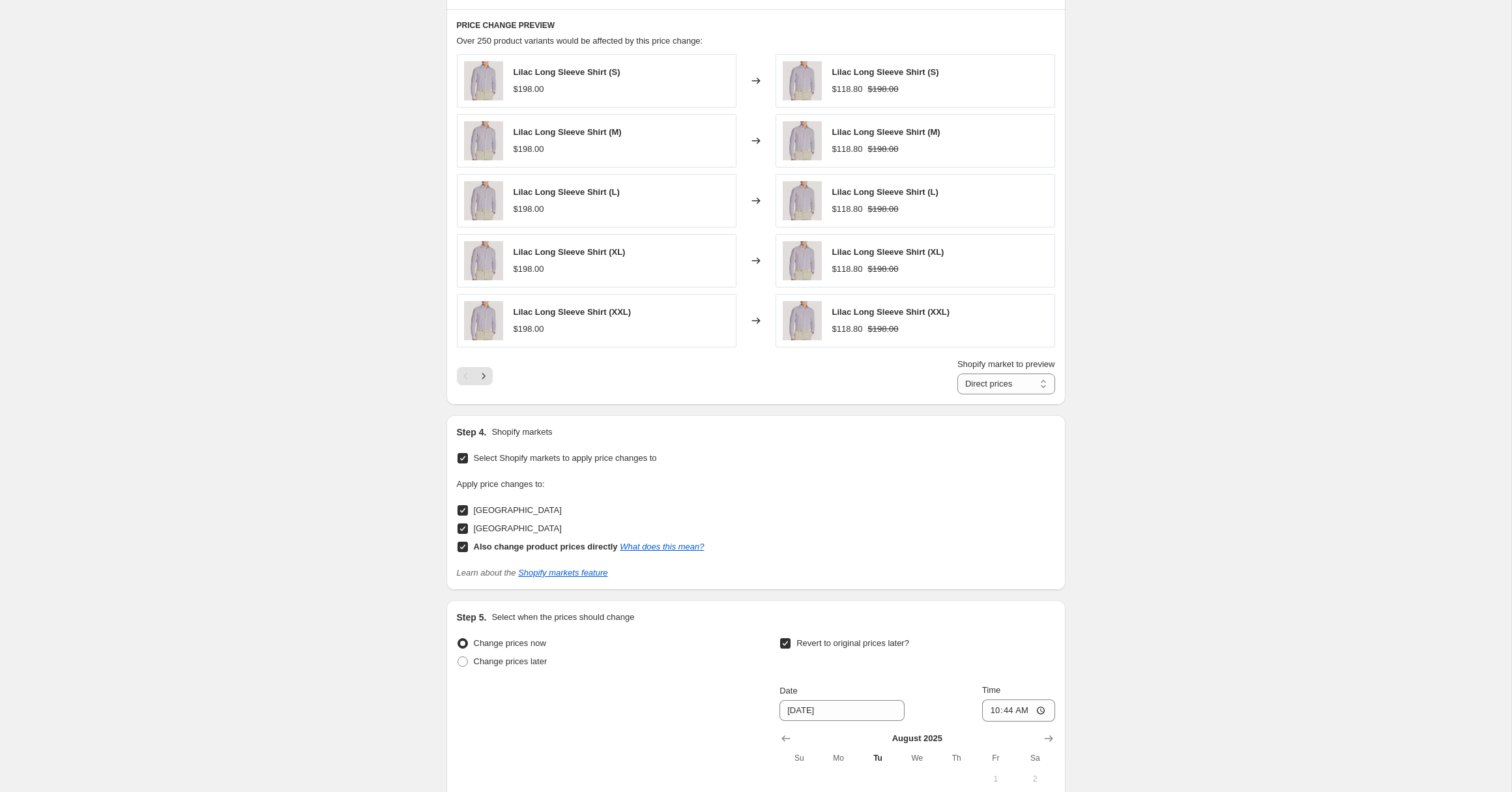
scroll to position [1178, 0]
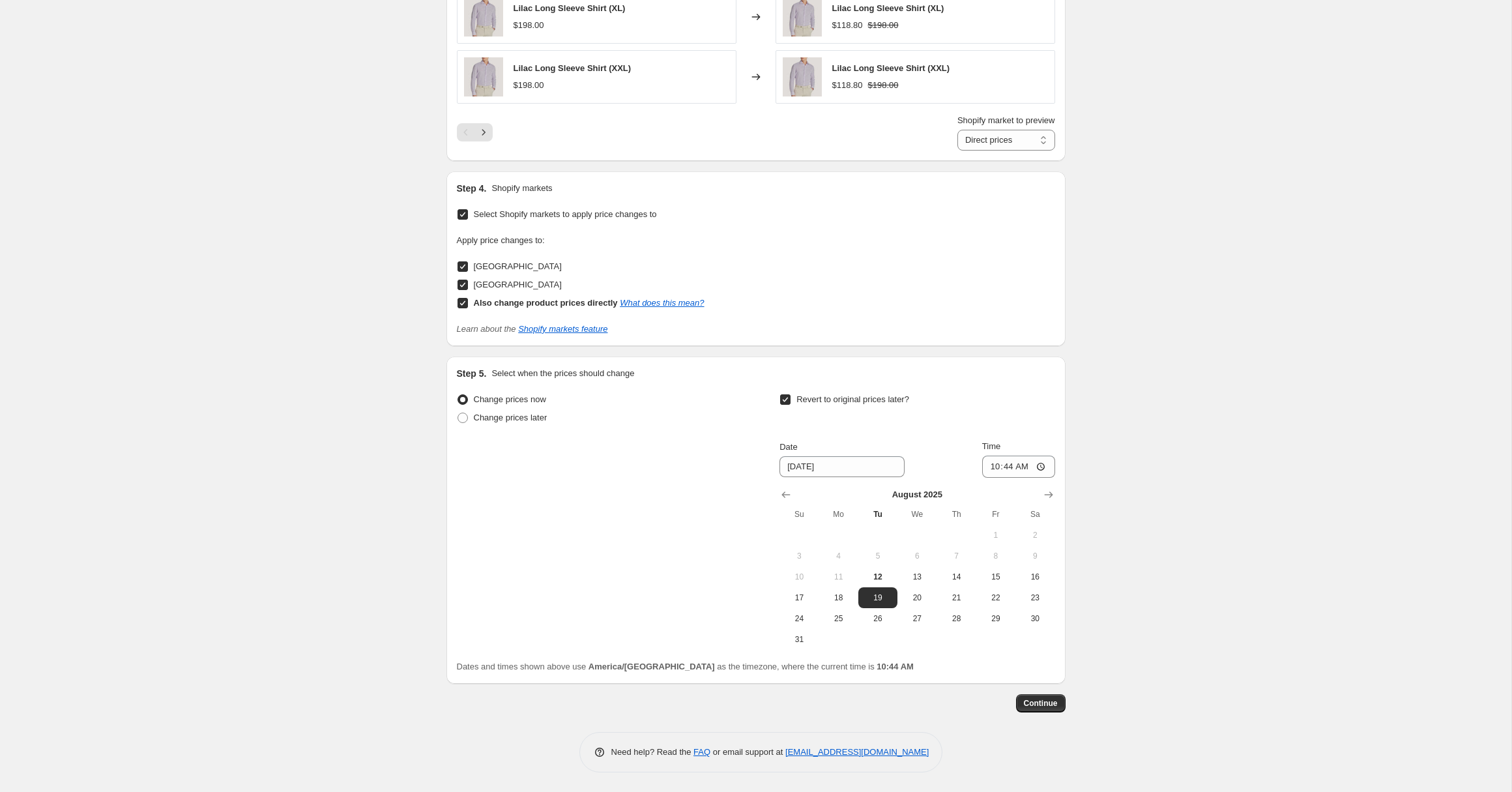
click at [855, 398] on span "Revert to original prices later?" at bounding box center [852, 399] width 113 height 10
click at [791, 398] on input "Revert to original prices later?" at bounding box center [785, 400] width 10 height 10
checkbox input "false"
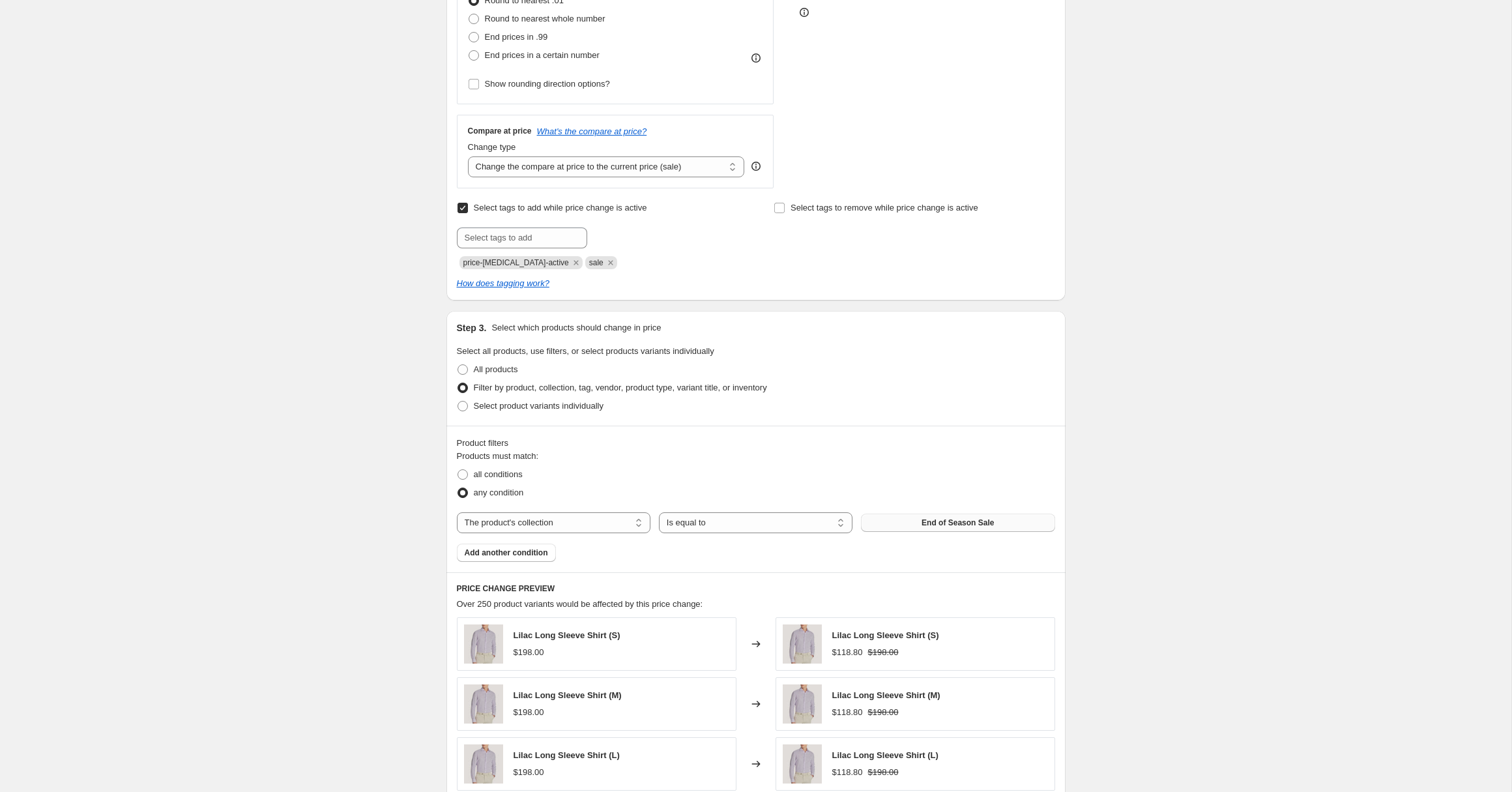
scroll to position [0, 0]
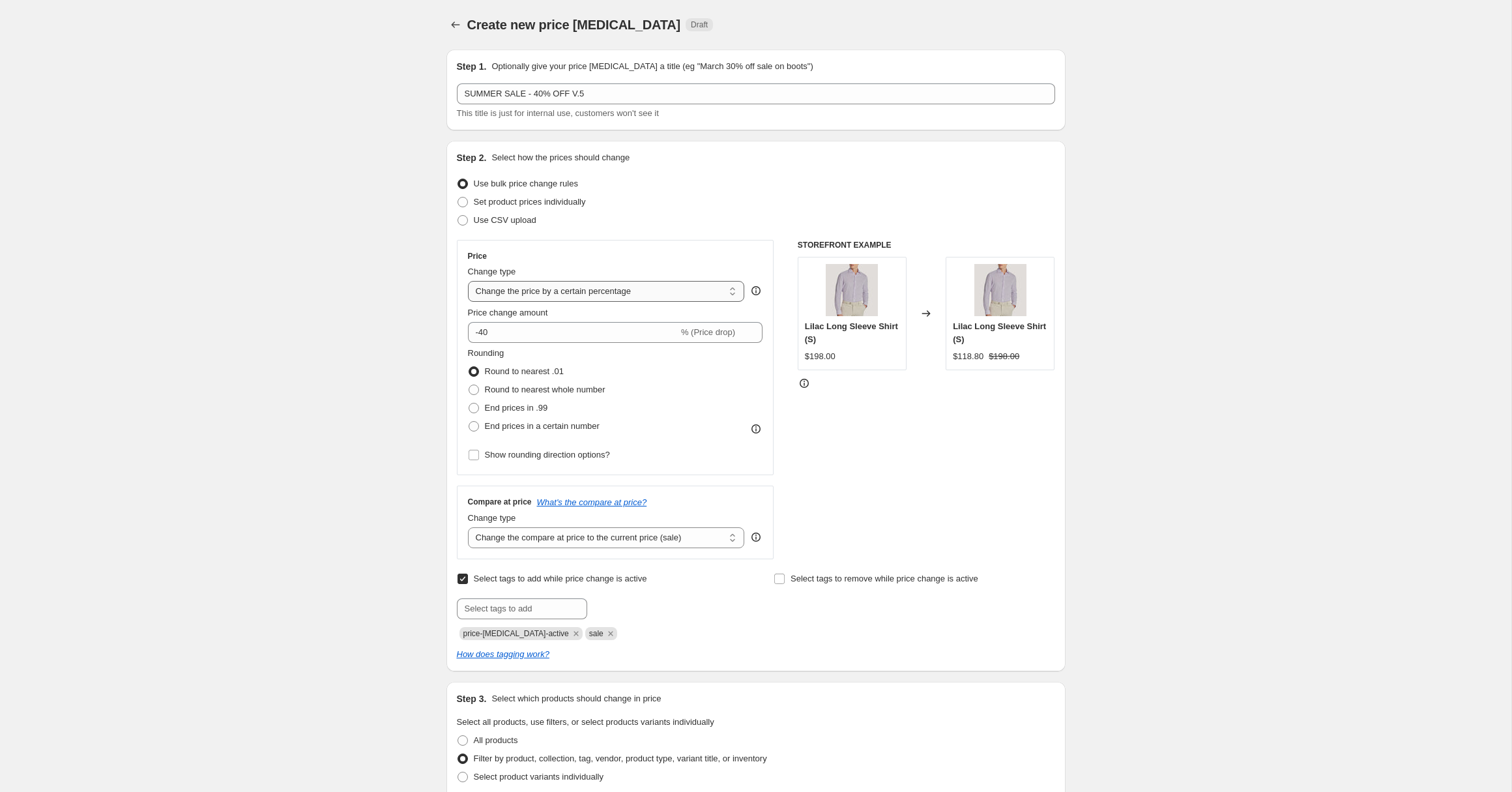
click at [729, 293] on select "Change the price to a certain amount Change the price by a certain amount Chang…" at bounding box center [607, 291] width 277 height 21
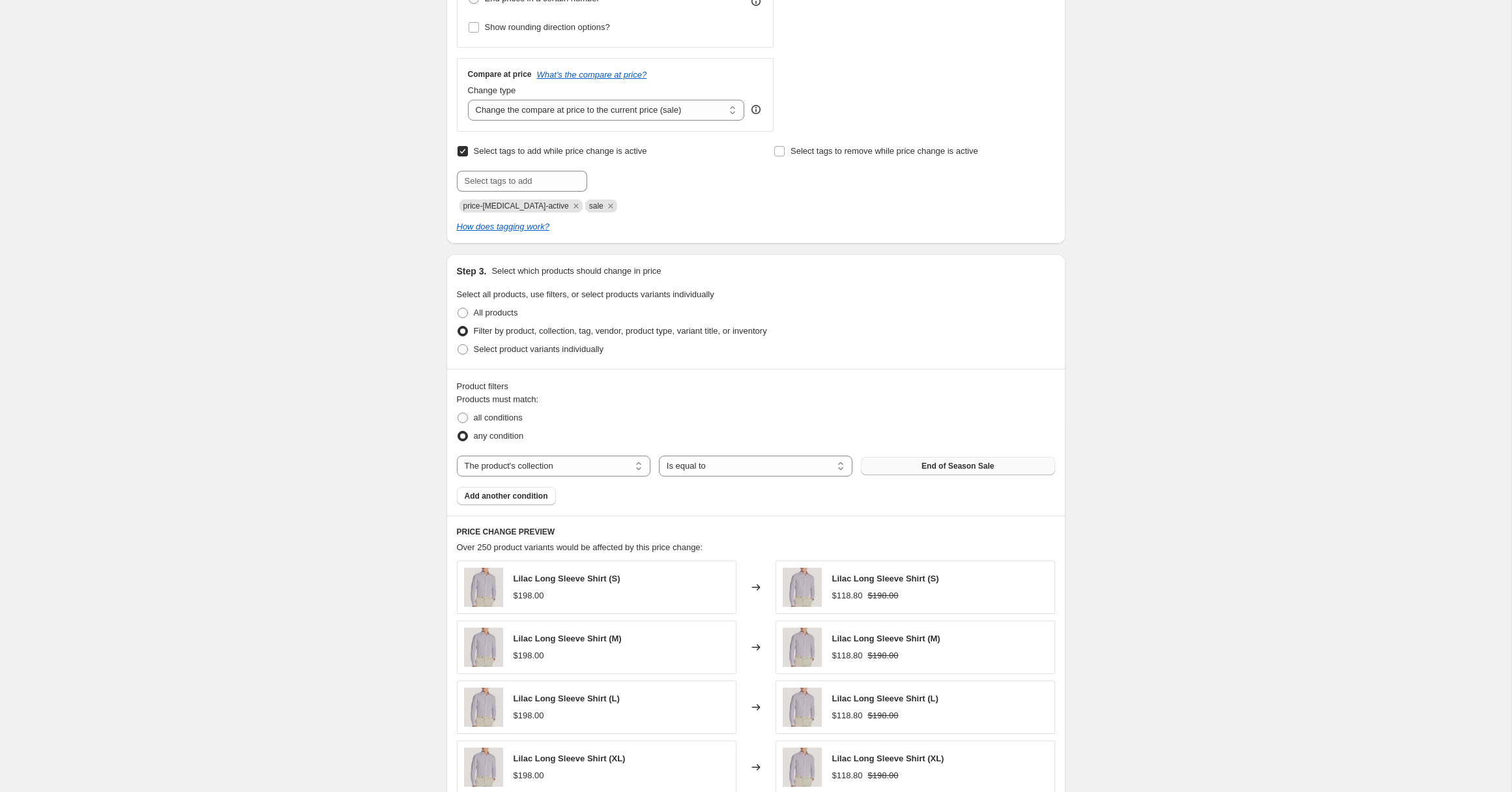
scroll to position [934, 0]
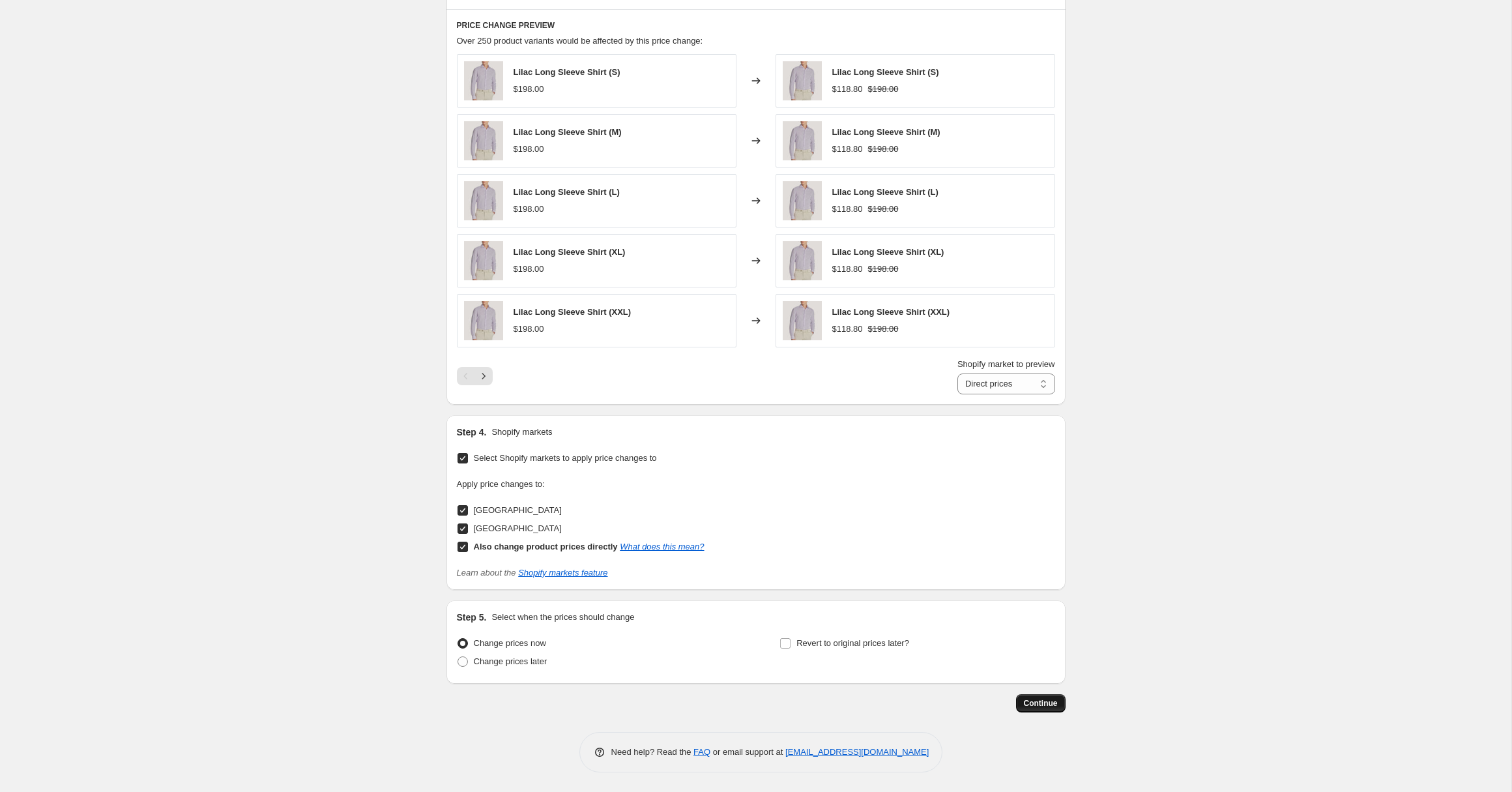
click at [1048, 703] on span "Continue" at bounding box center [1041, 703] width 34 height 10
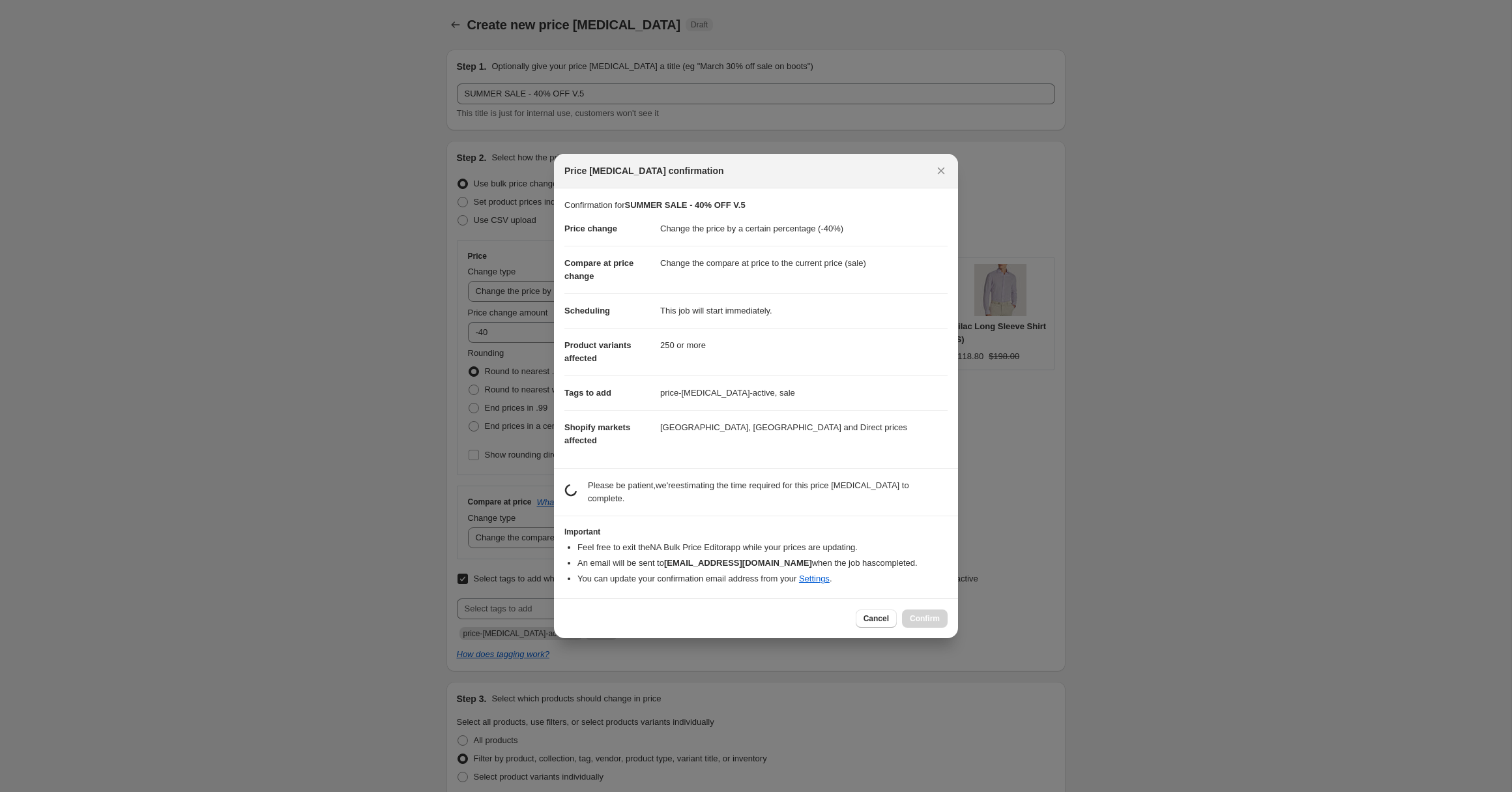
scroll to position [0, 0]
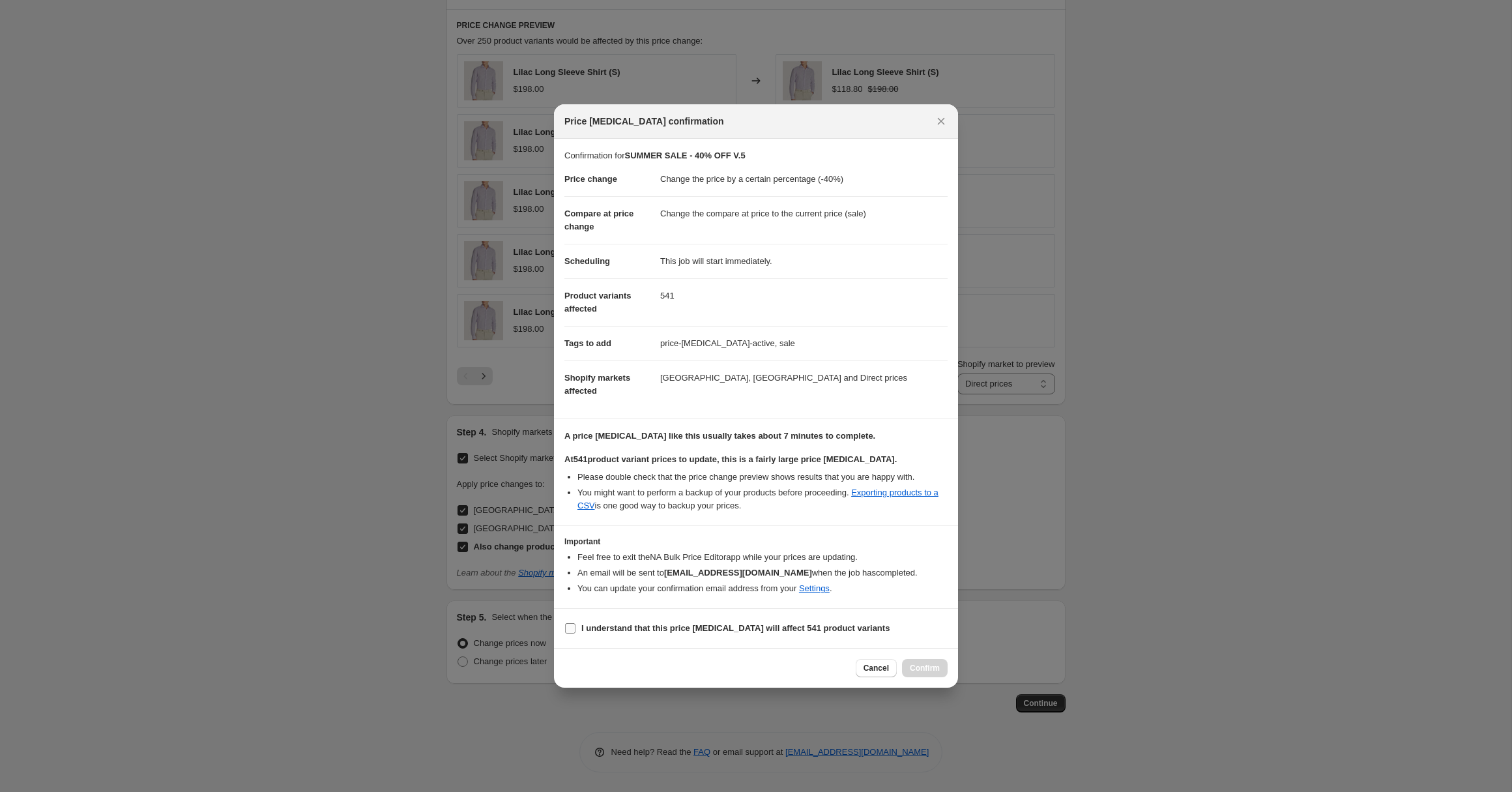
click at [657, 627] on b "I understand that this price [MEDICAL_DATA] will affect 541 product variants" at bounding box center [735, 627] width 308 height 10
click at [576, 627] on input "I understand that this price [MEDICAL_DATA] will affect 541 product variants" at bounding box center [570, 628] width 10 height 10
checkbox input "true"
drag, startPoint x: 634, startPoint y: 475, endPoint x: 745, endPoint y: 476, distance: 111.0
click at [745, 476] on li "Please double check that the price change preview shows results that you are ha…" at bounding box center [762, 477] width 370 height 13
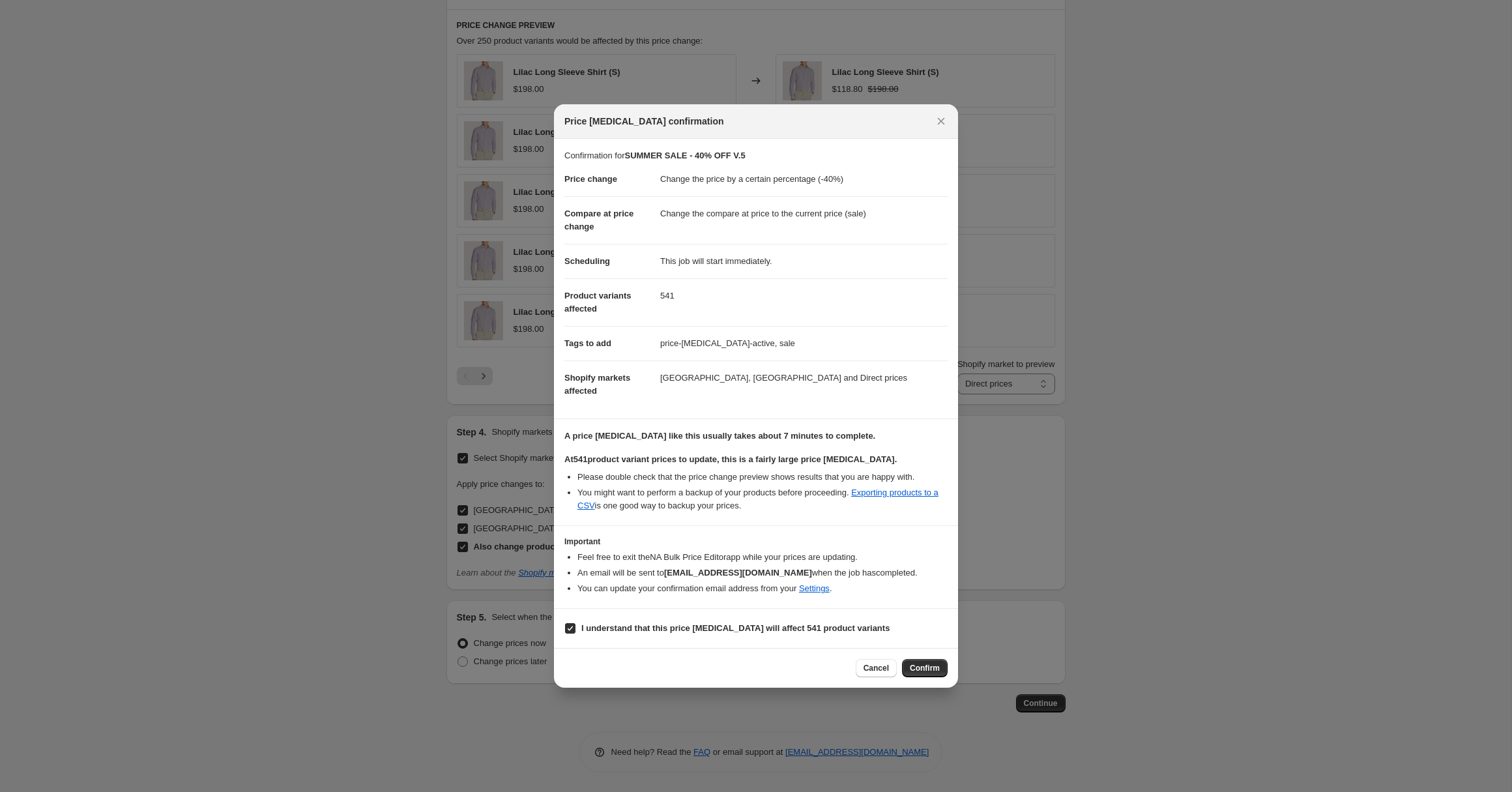
click at [745, 476] on li "Please double check that the price change preview shows results that you are ha…" at bounding box center [762, 477] width 370 height 13
drag, startPoint x: 763, startPoint y: 475, endPoint x: 704, endPoint y: 474, distance: 59.0
click at [704, 474] on li "Please double check that the price change preview shows results that you are ha…" at bounding box center [762, 477] width 370 height 13
click at [704, 474] on li "Please double check that the price change preview shows results that you are ha…" at bounding box center [762, 477] width 370 height 13
click at [922, 663] on span "Confirm" at bounding box center [925, 668] width 30 height 10
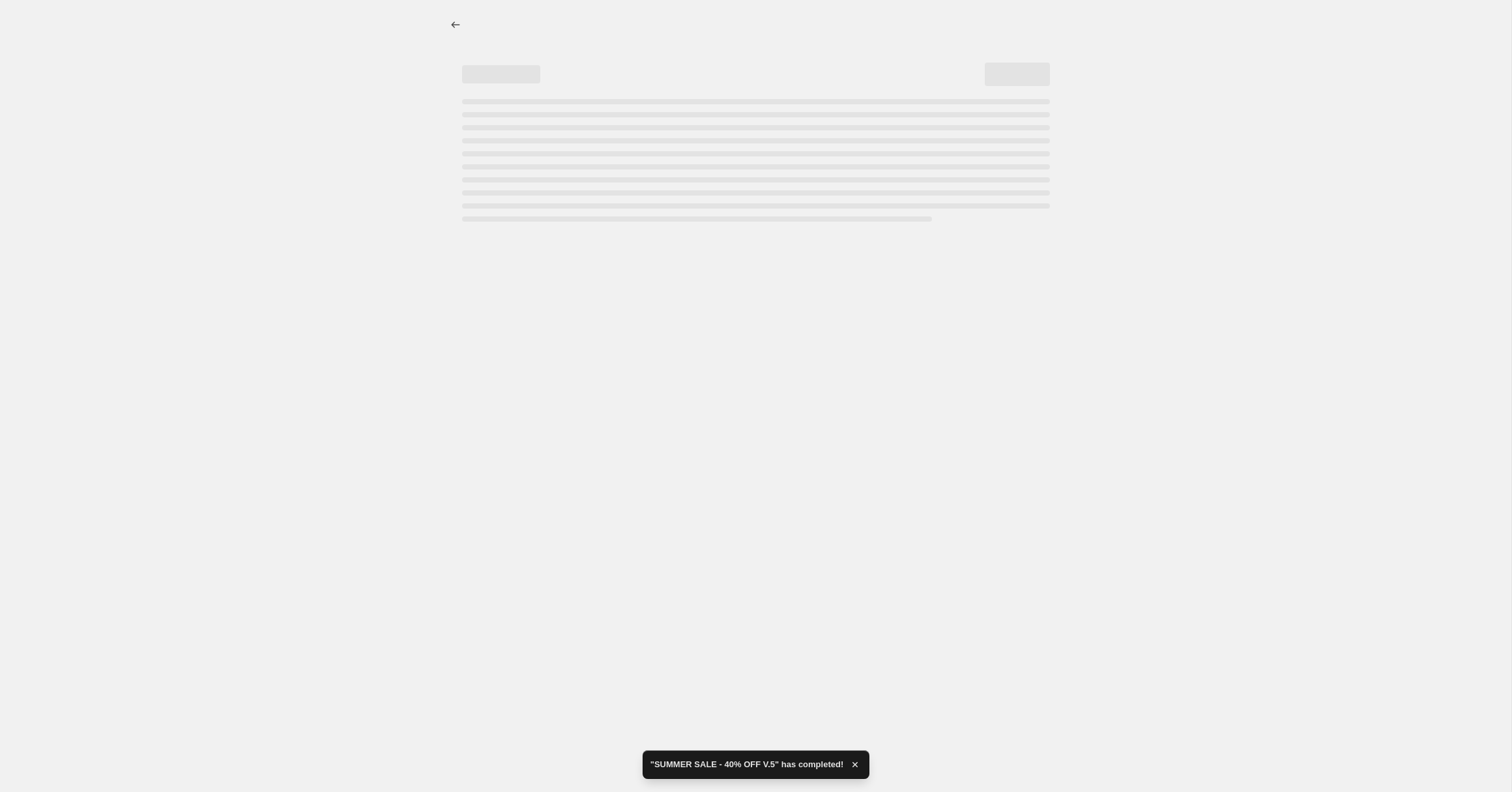
select select "percentage"
select select "collection"
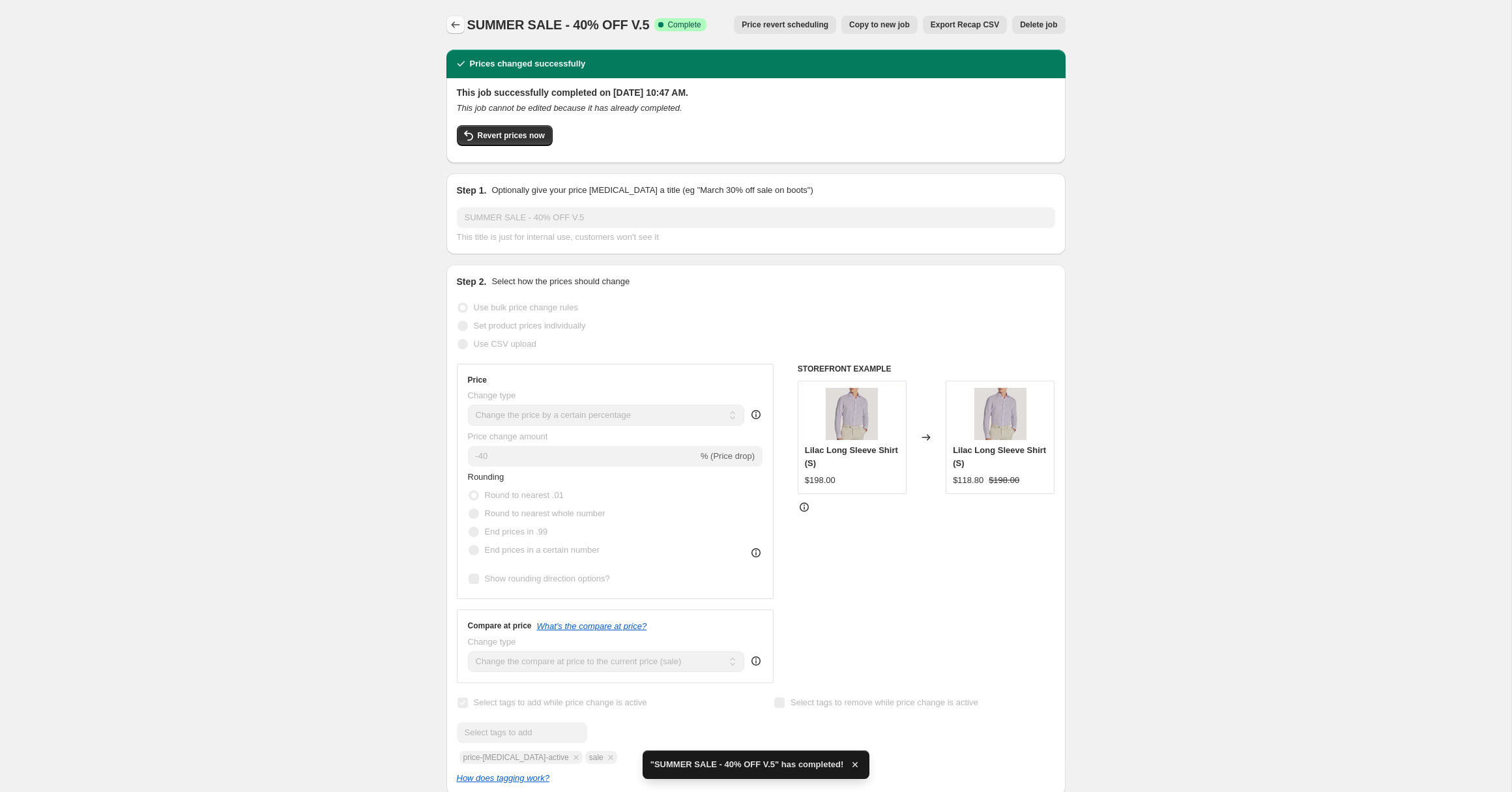
click at [451, 24] on icon "Price change jobs" at bounding box center [456, 25] width 13 height 13
